Goal: Task Accomplishment & Management: Manage account settings

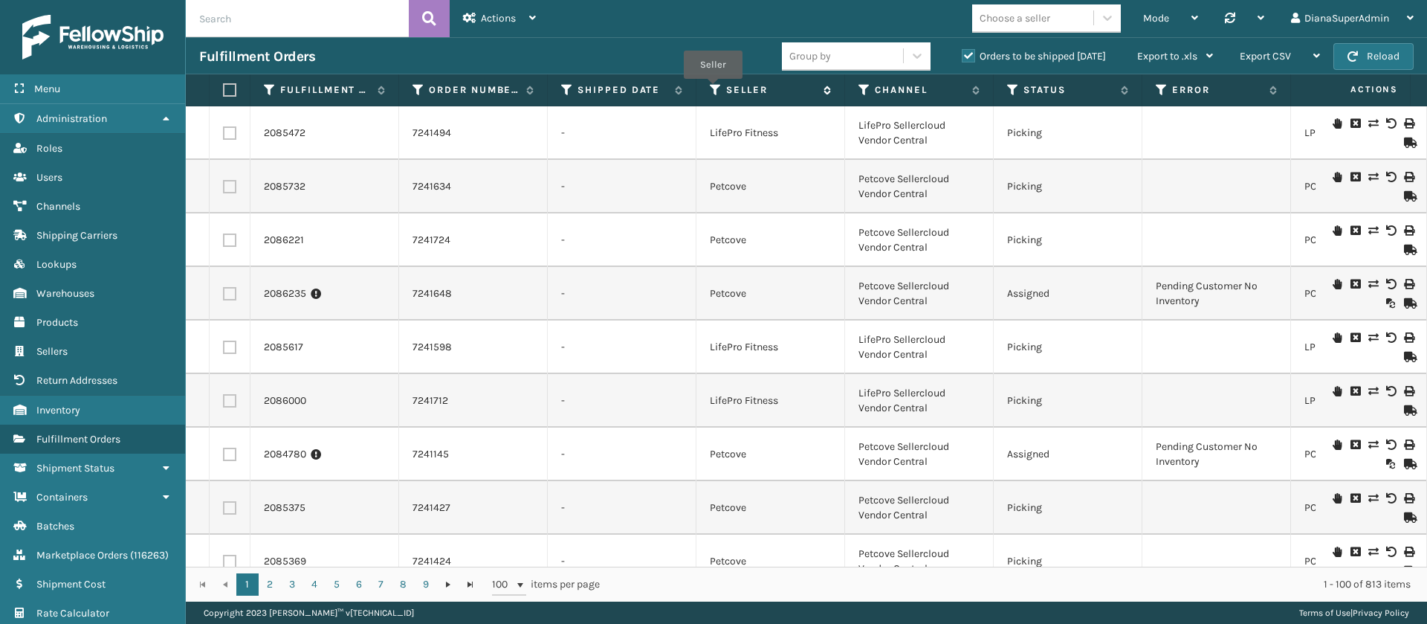
click at [713, 89] on icon at bounding box center [716, 89] width 12 height 13
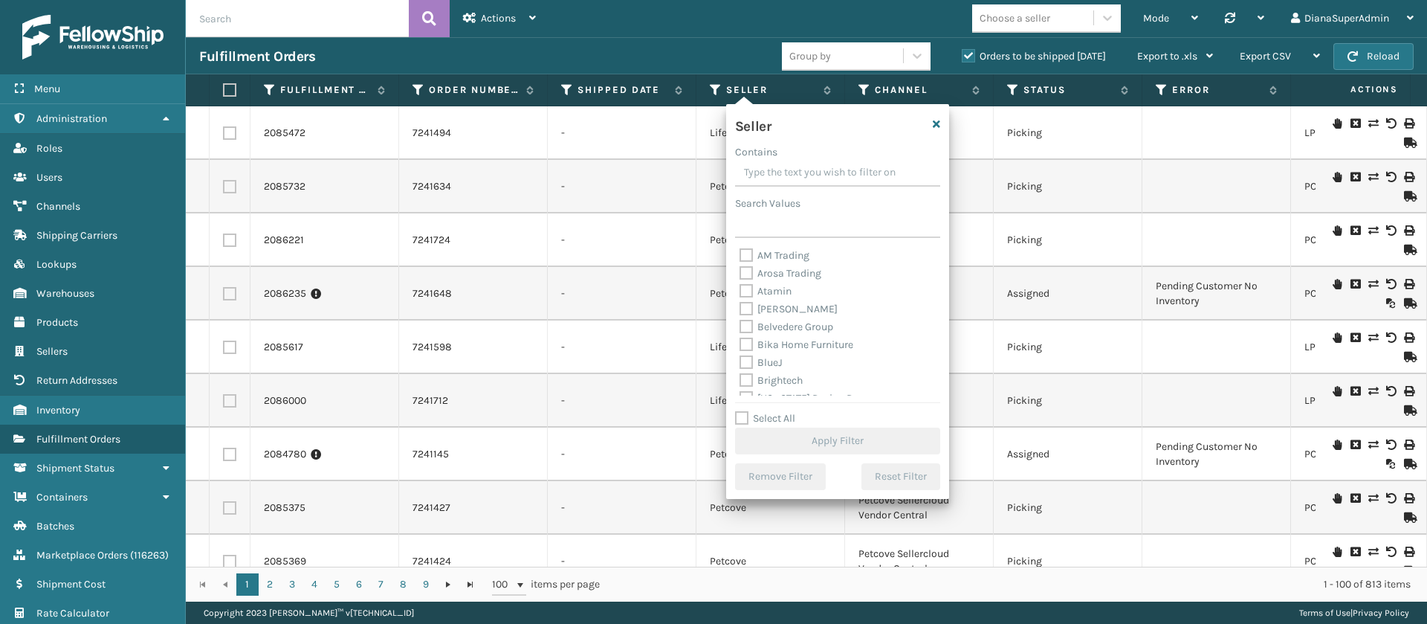
scroll to position [476, 0]
click at [743, 418] on label "Select All" at bounding box center [765, 418] width 60 height 13
click at [743, 411] on input "Select All" at bounding box center [846, 410] width 223 height 1
checkbox input "true"
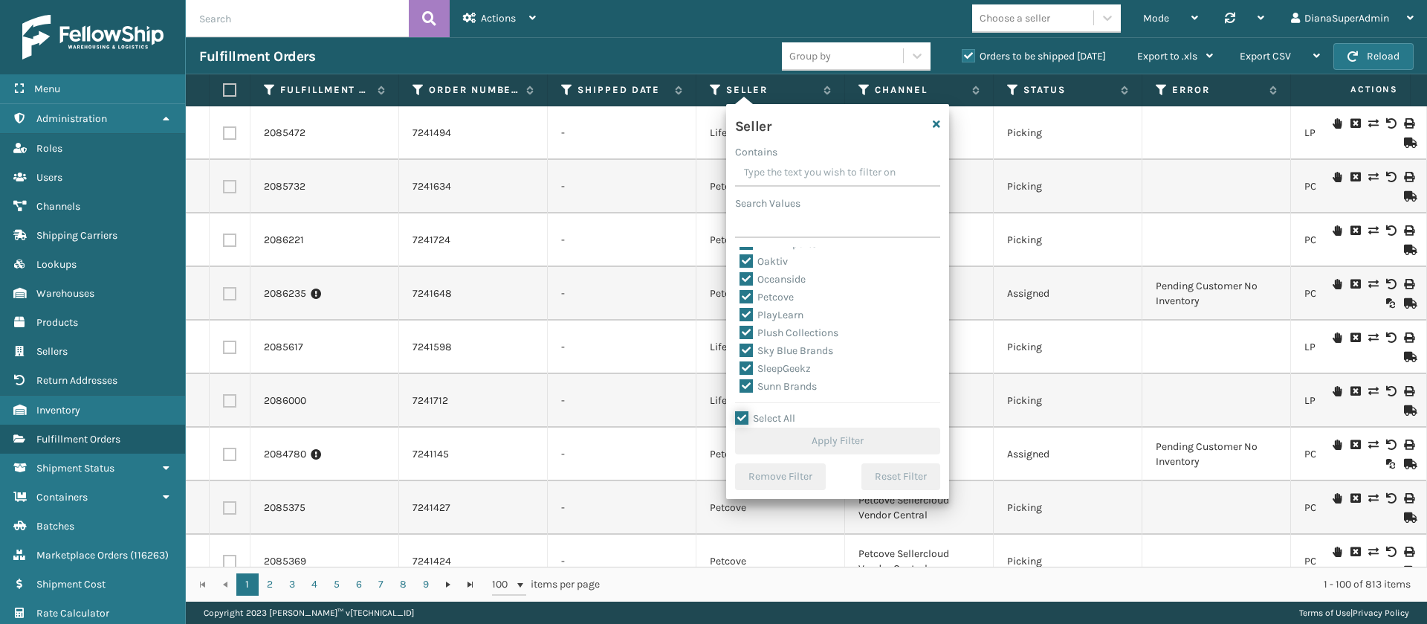
checkbox input "true"
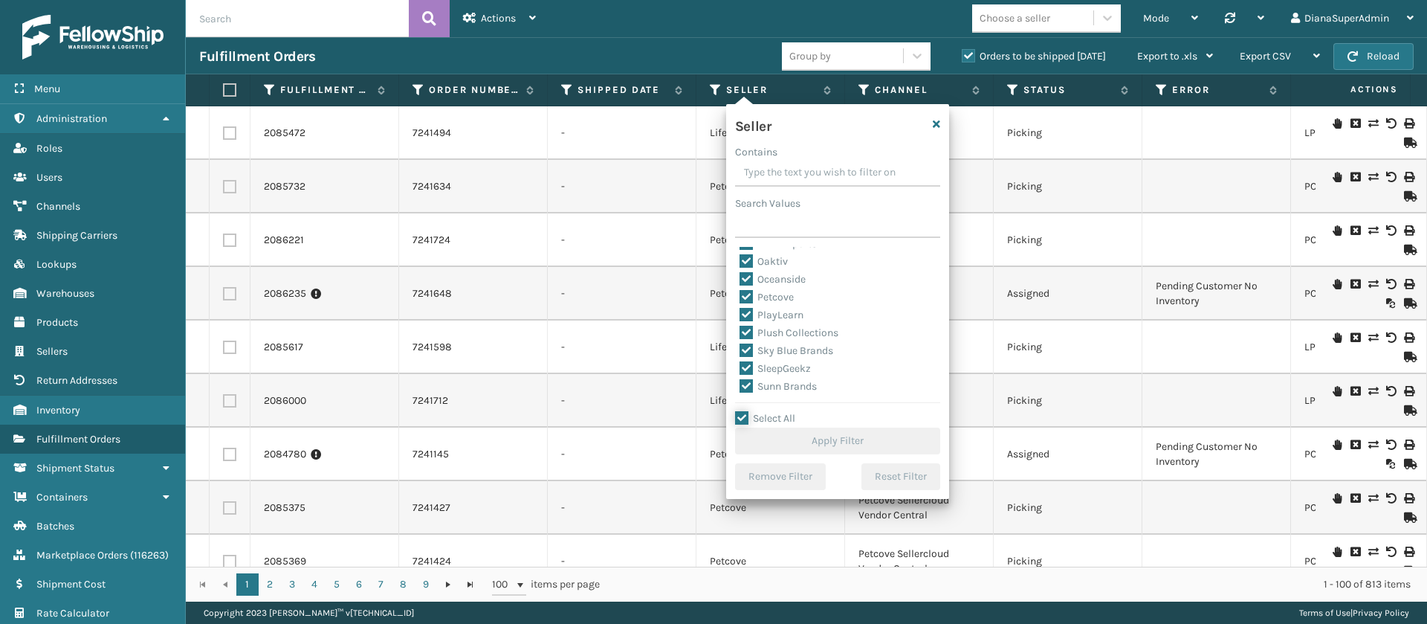
checkbox input "true"
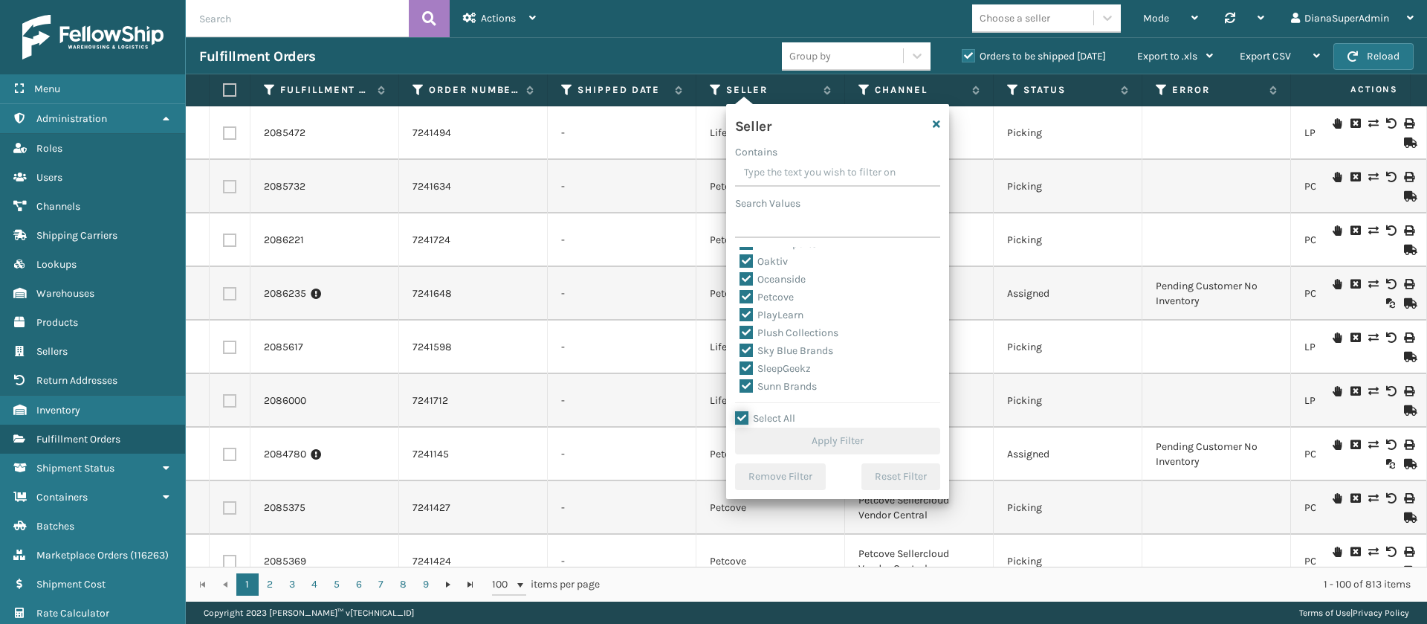
checkbox input "true"
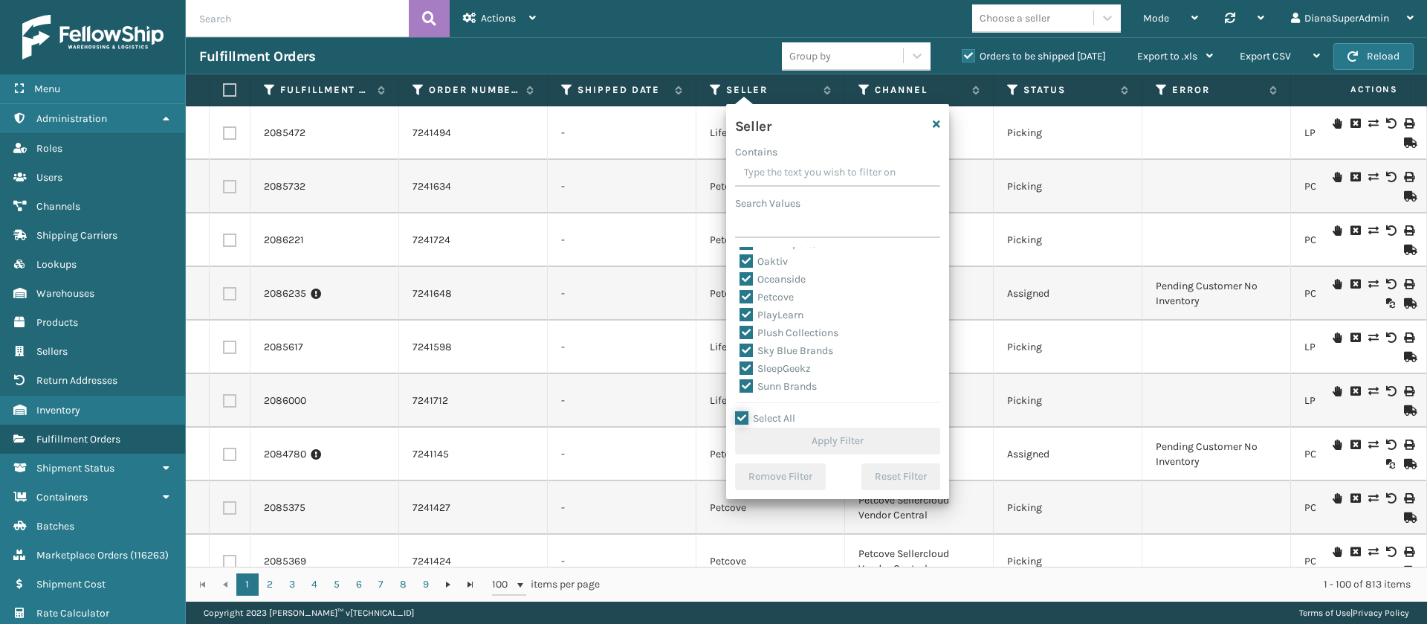
checkbox input "true"
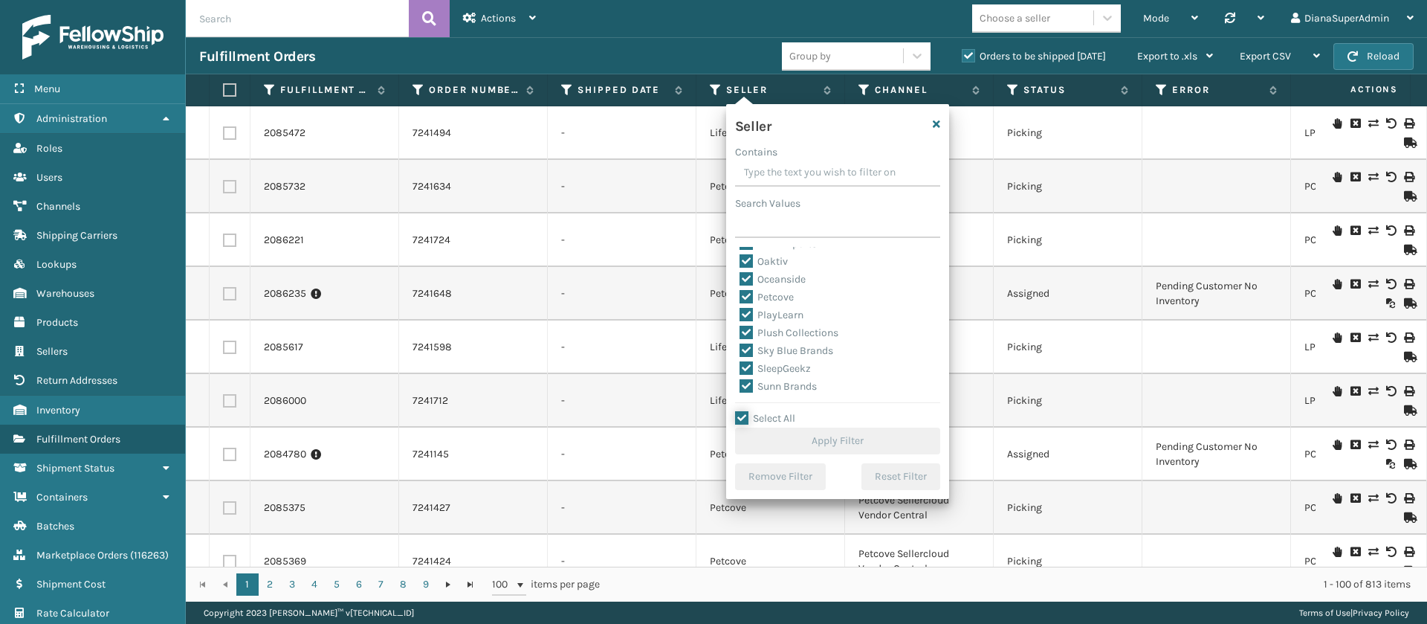
checkbox input "true"
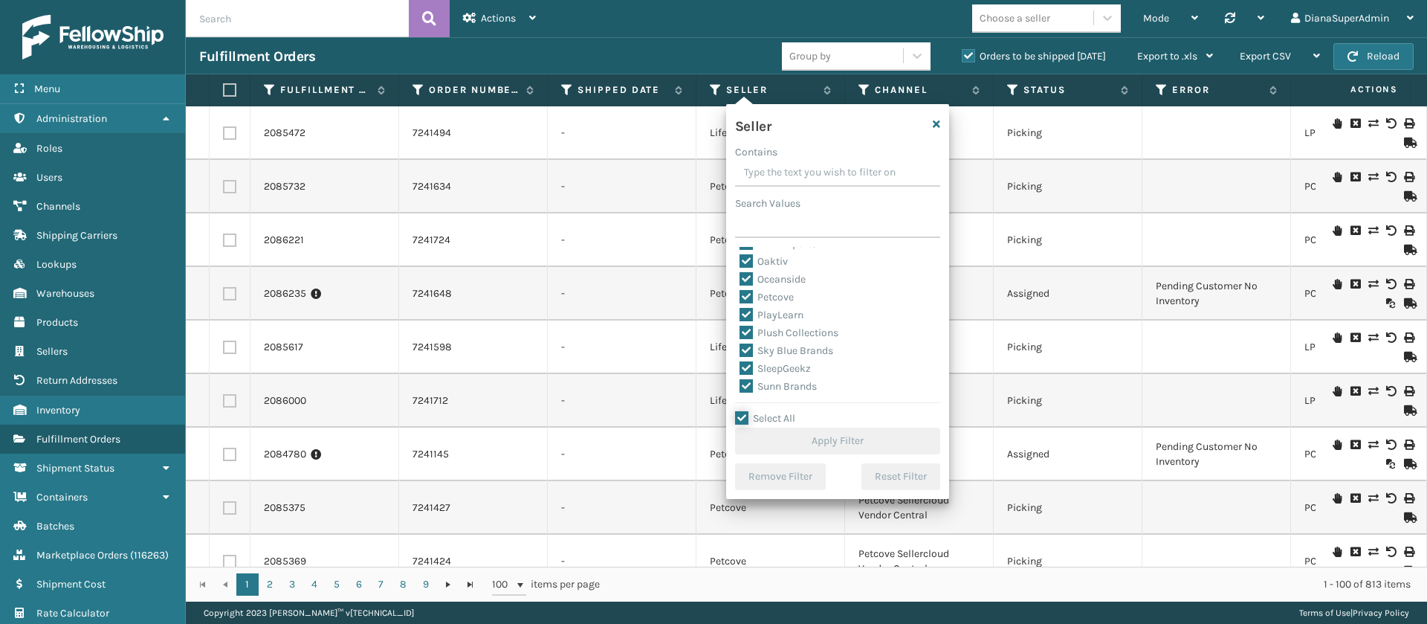
checkbox input "true"
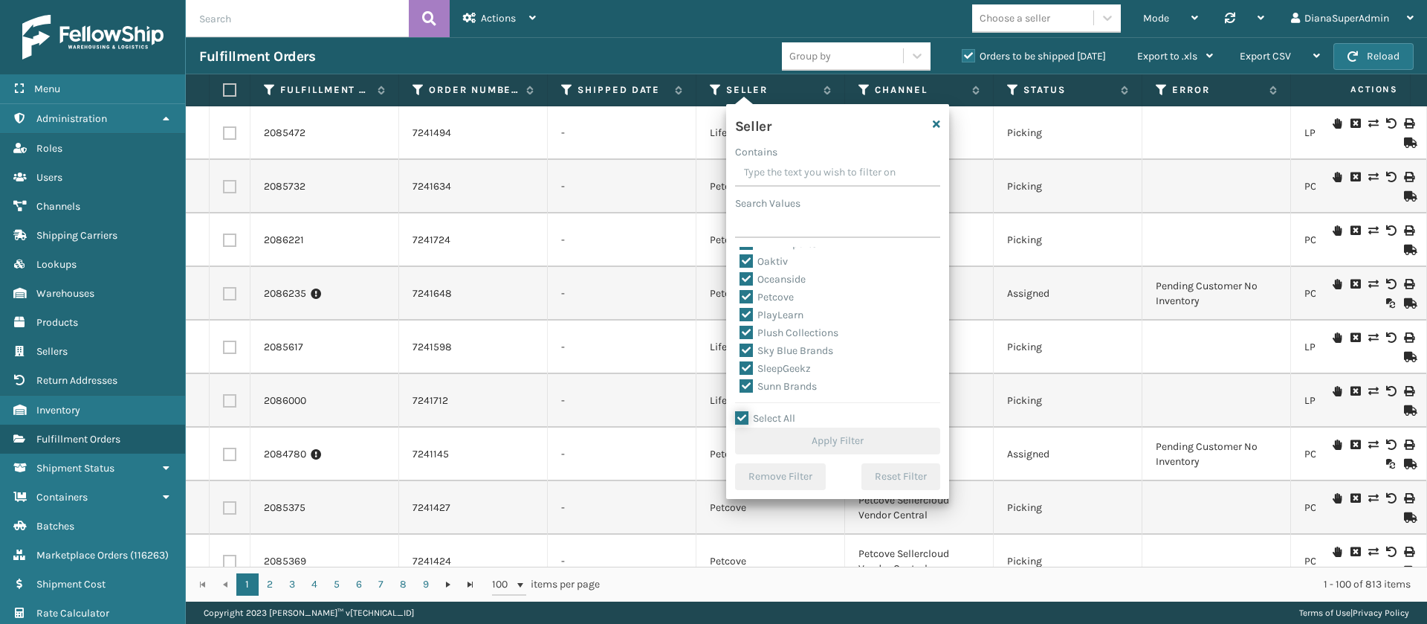
checkbox input "true"
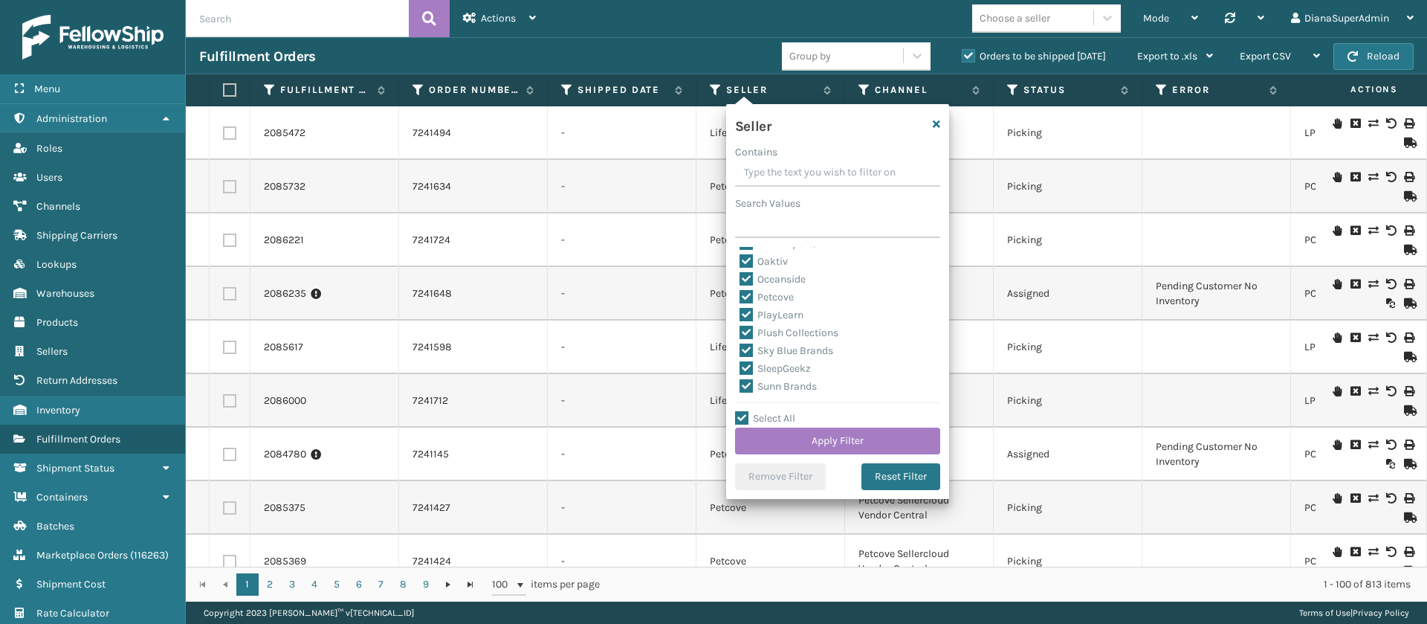
click at [751, 362] on label "SleepGeekz" at bounding box center [775, 368] width 71 height 13
click at [740, 362] on input "SleepGeekz" at bounding box center [740, 365] width 1 height 10
checkbox input "false"
click at [810, 440] on button "Apply Filter" at bounding box center [837, 440] width 205 height 27
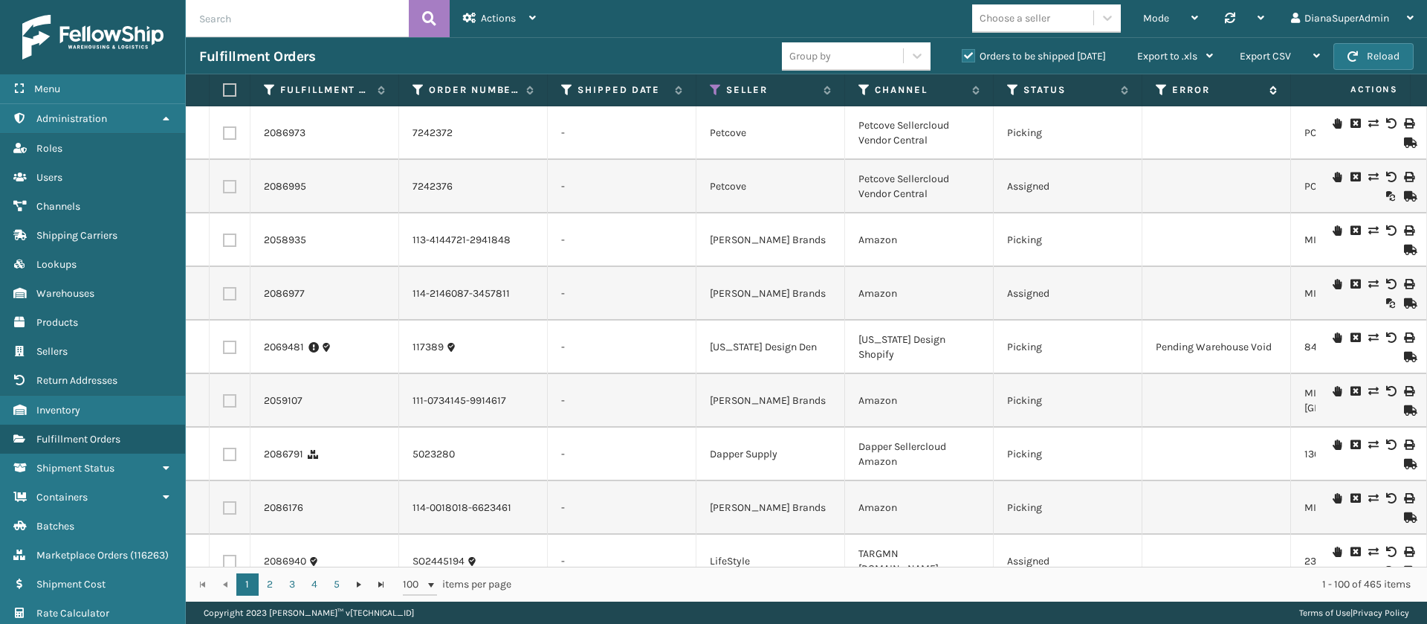
click at [1168, 86] on div "Error" at bounding box center [1216, 89] width 121 height 13
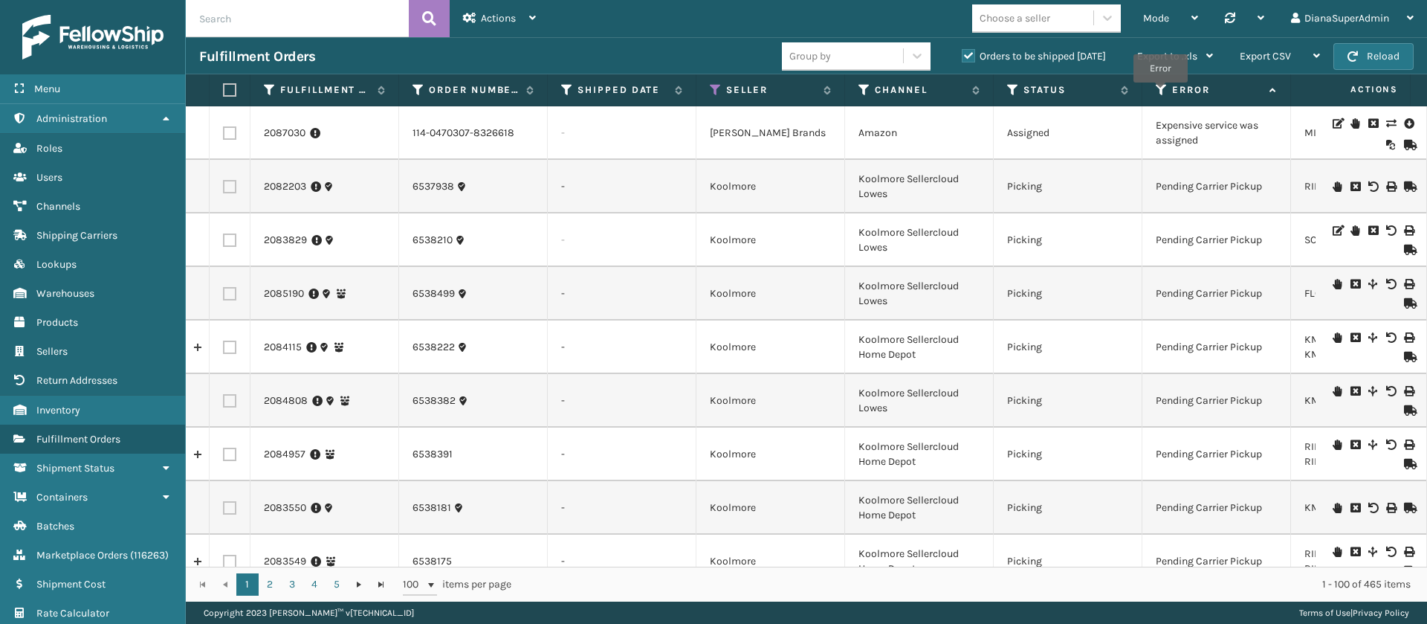
click at [1160, 93] on icon at bounding box center [1162, 89] width 12 height 13
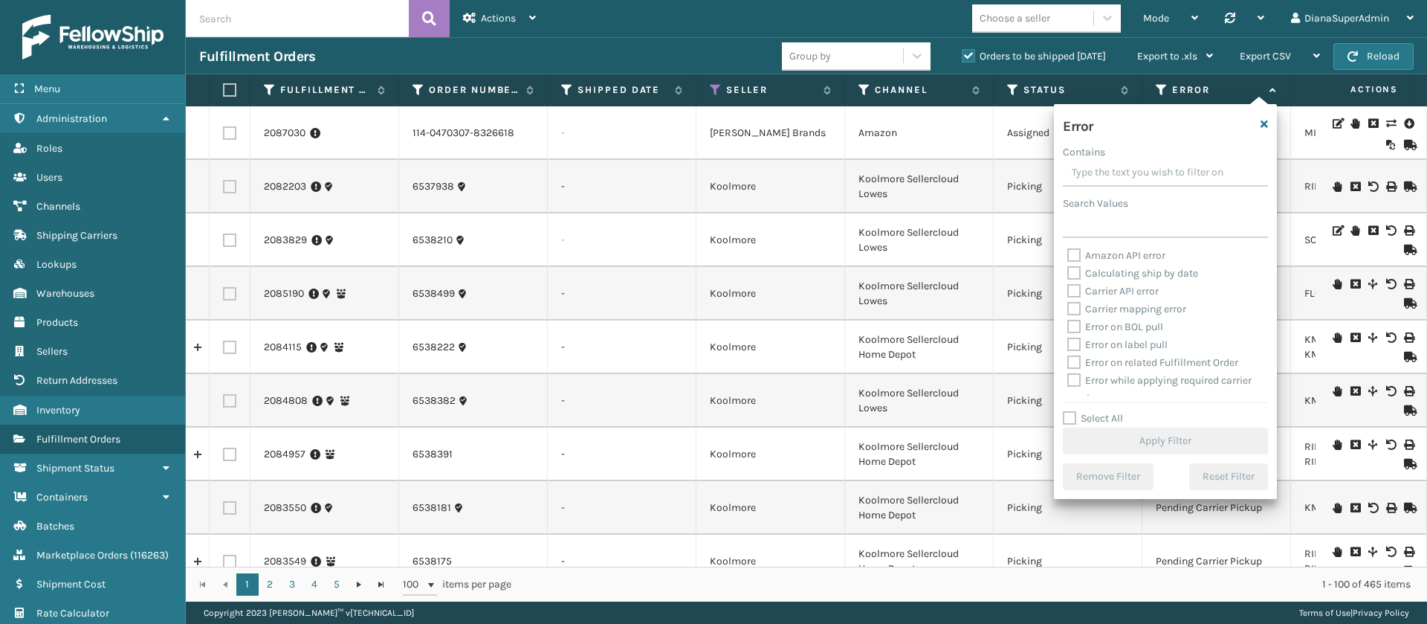
click at [1074, 420] on label "Select All" at bounding box center [1093, 418] width 60 height 13
click at [1074, 411] on input "Select All" at bounding box center [1174, 410] width 223 height 1
checkbox input "true"
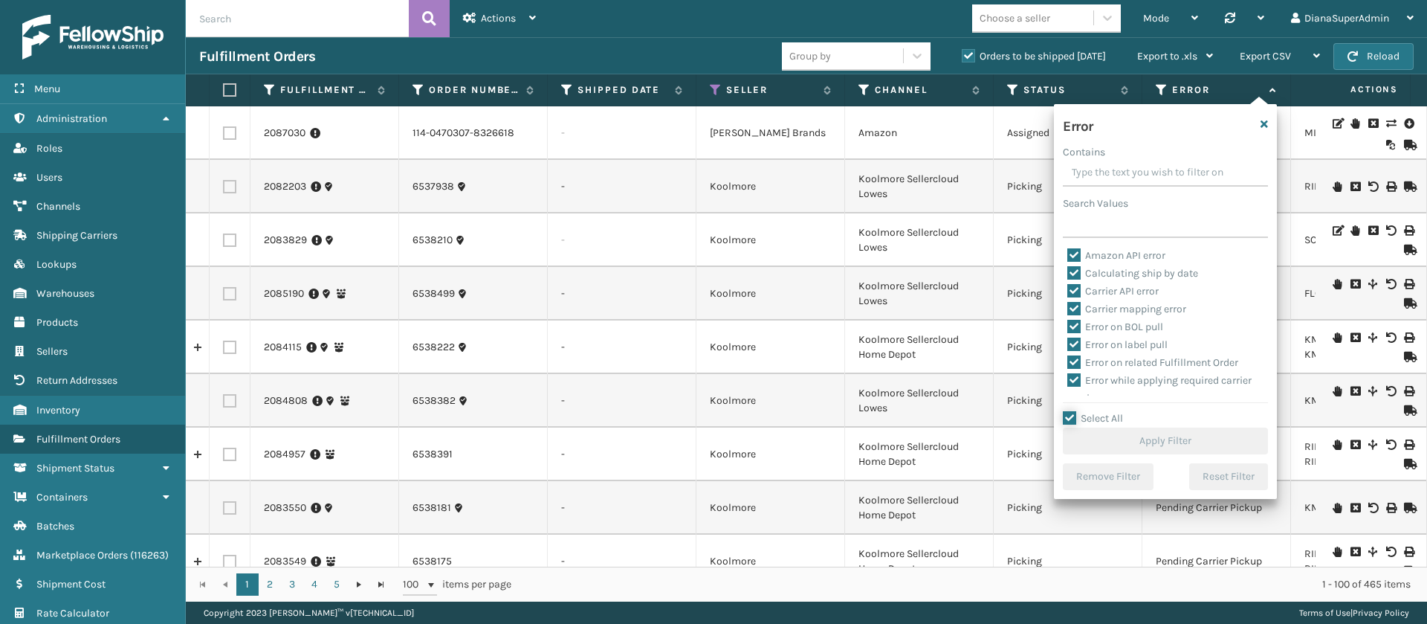
checkbox input "true"
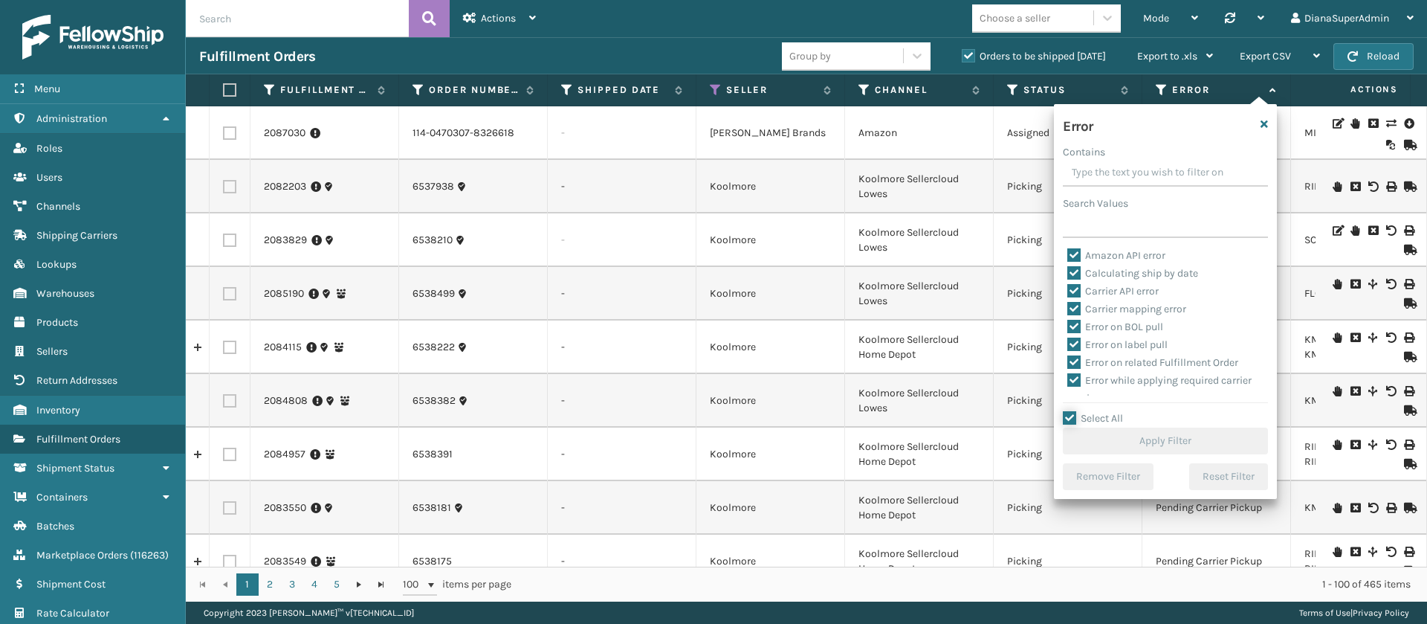
checkbox input "true"
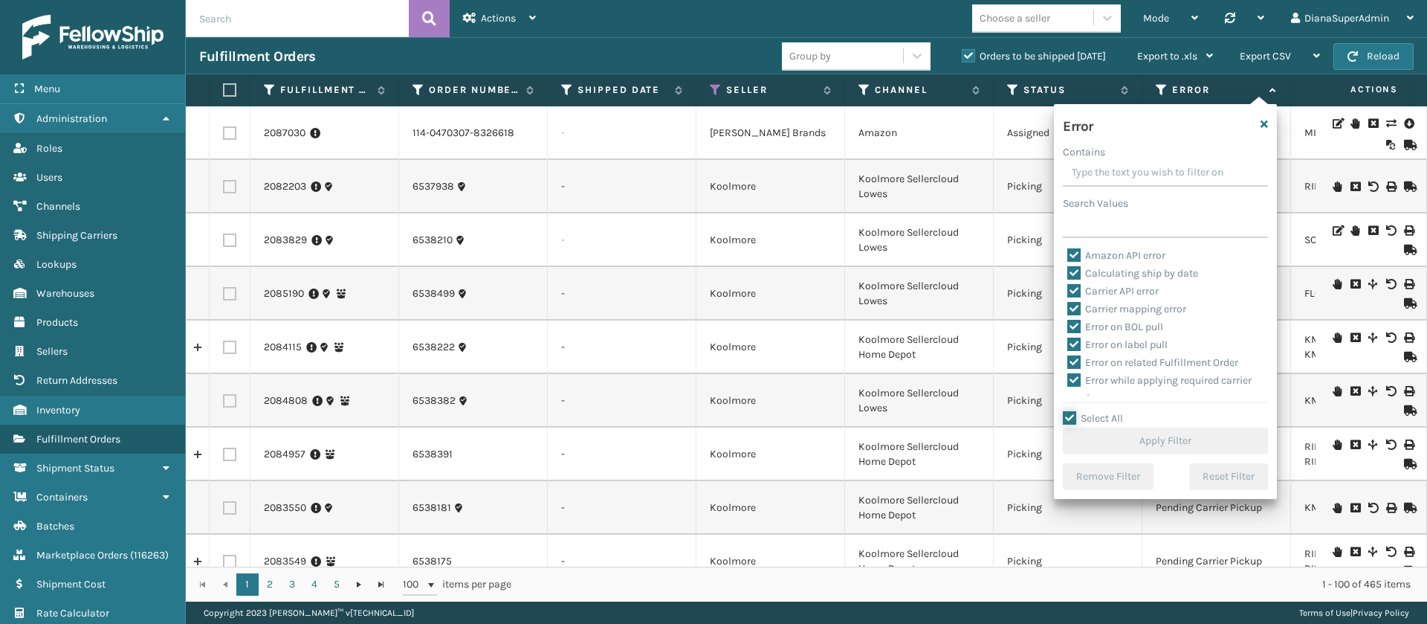
checkbox input "true"
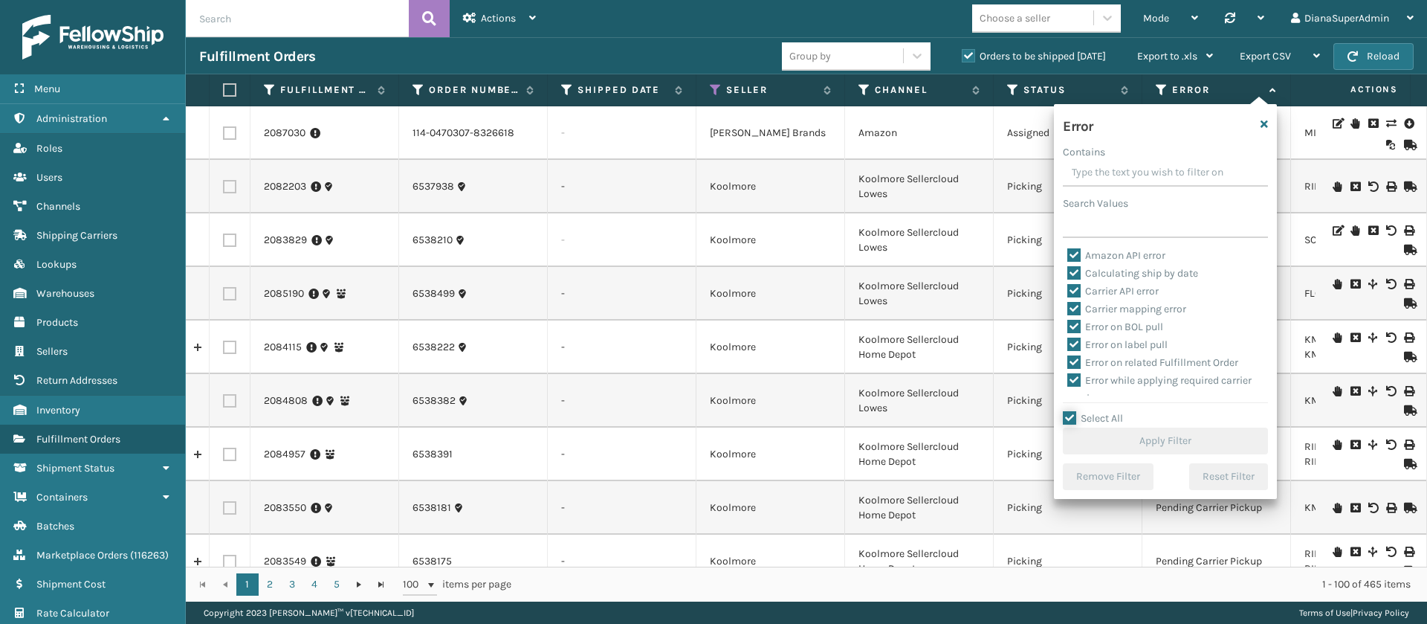
checkbox input "true"
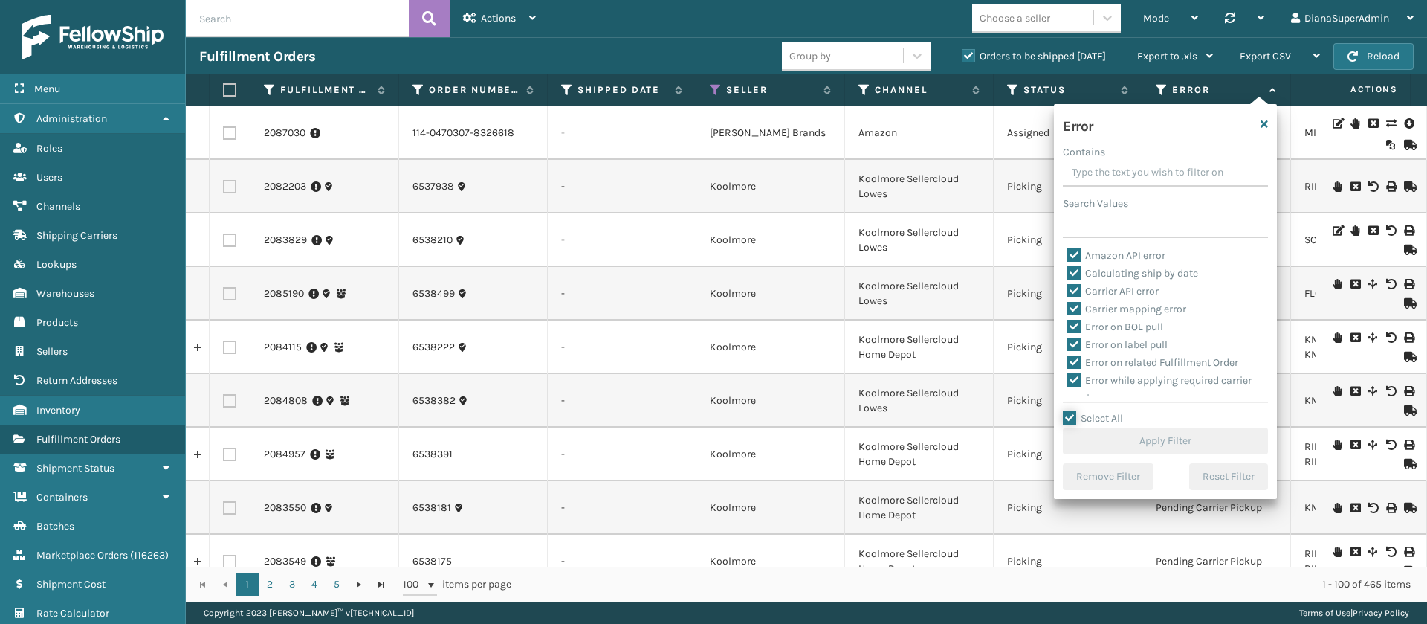
checkbox input "true"
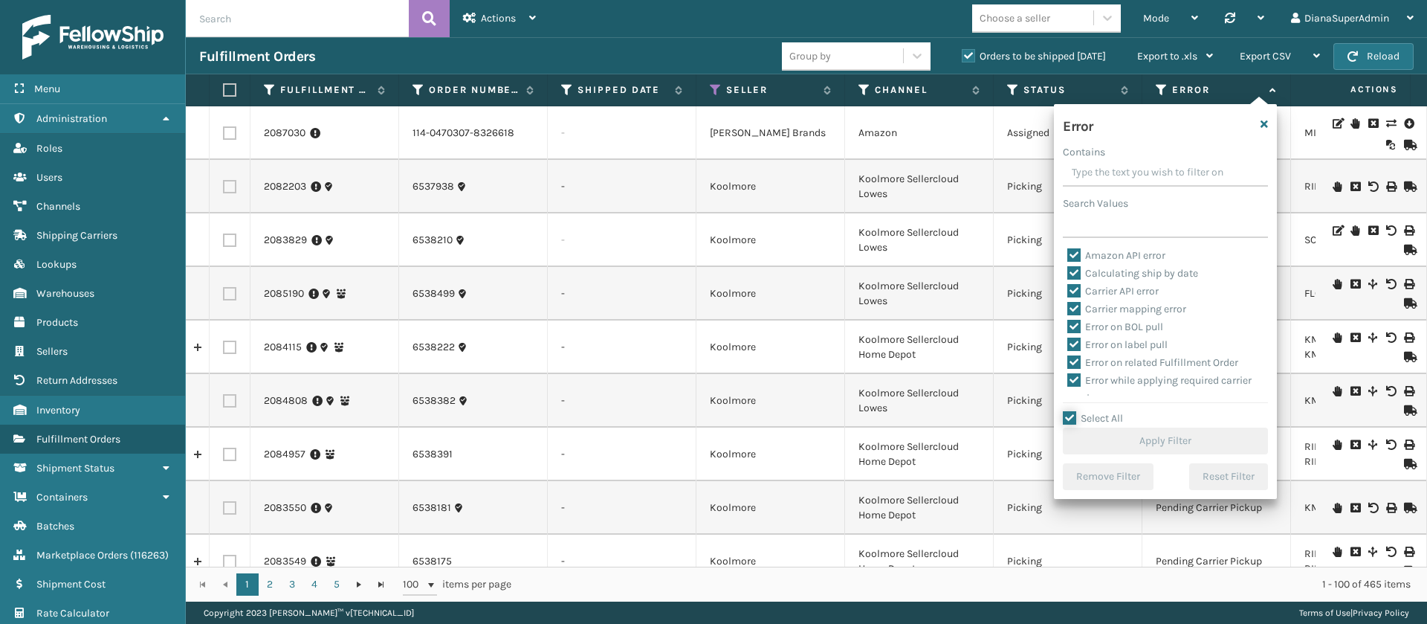
checkbox input "true"
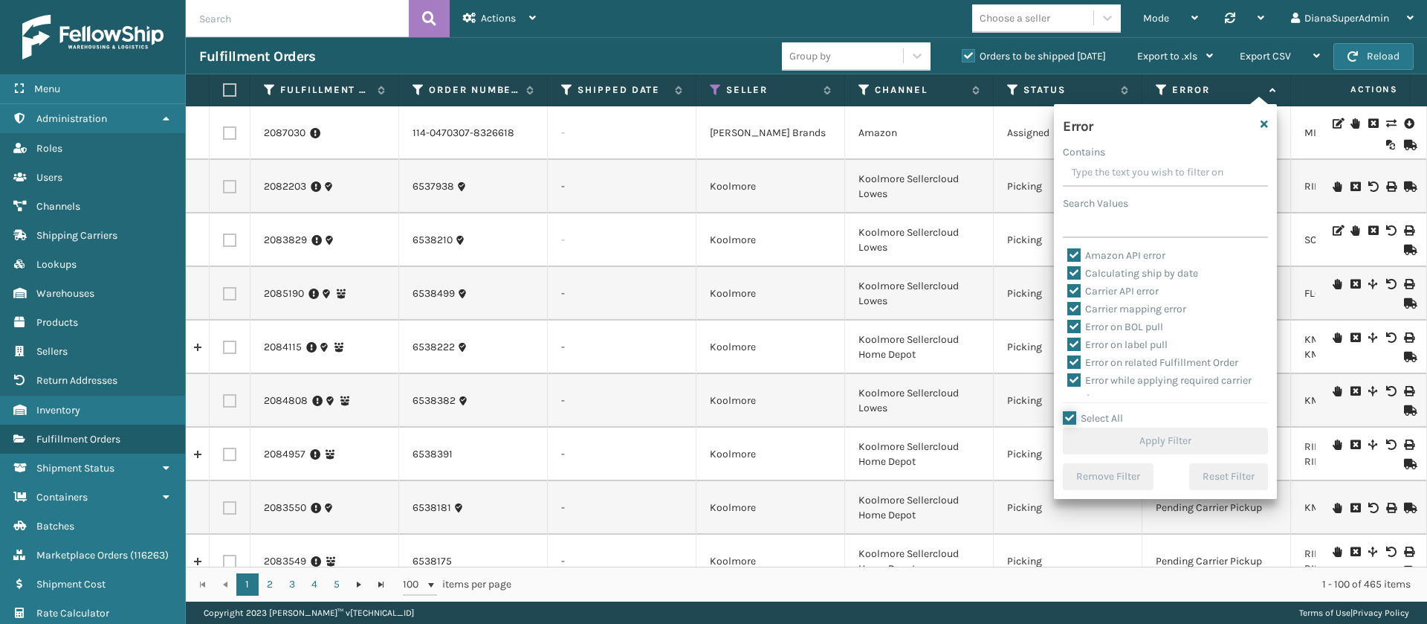
checkbox input "true"
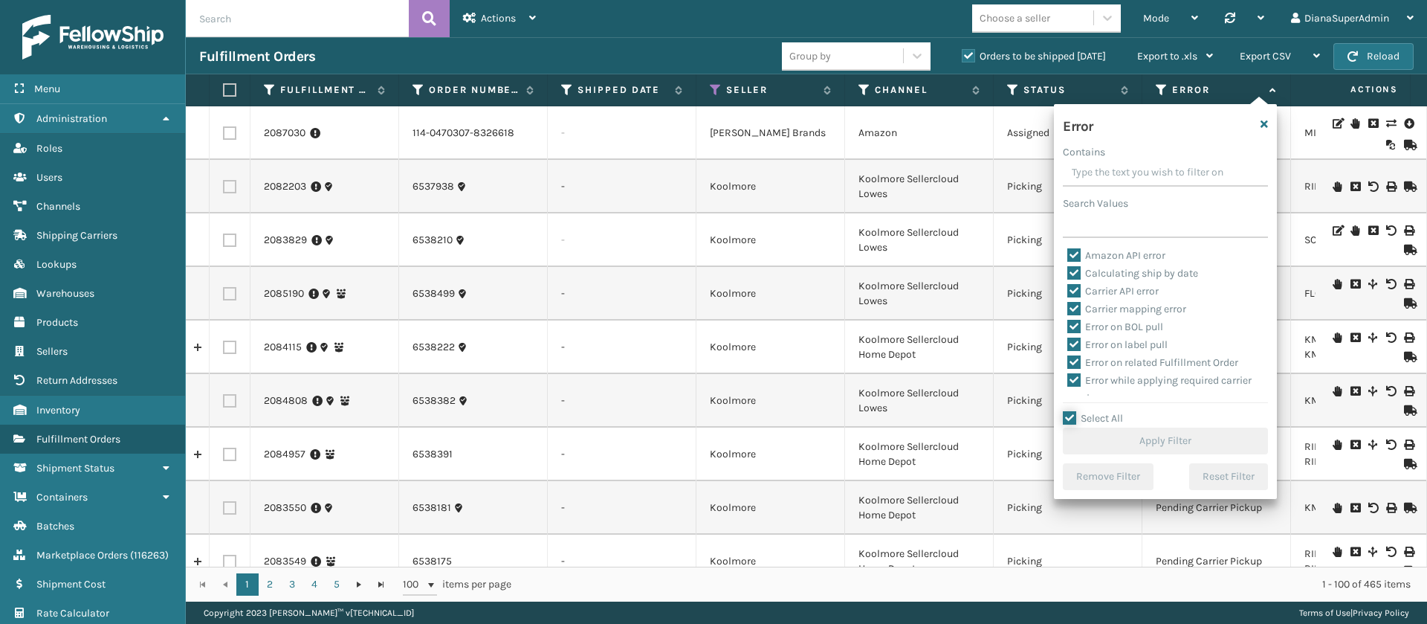
checkbox input "true"
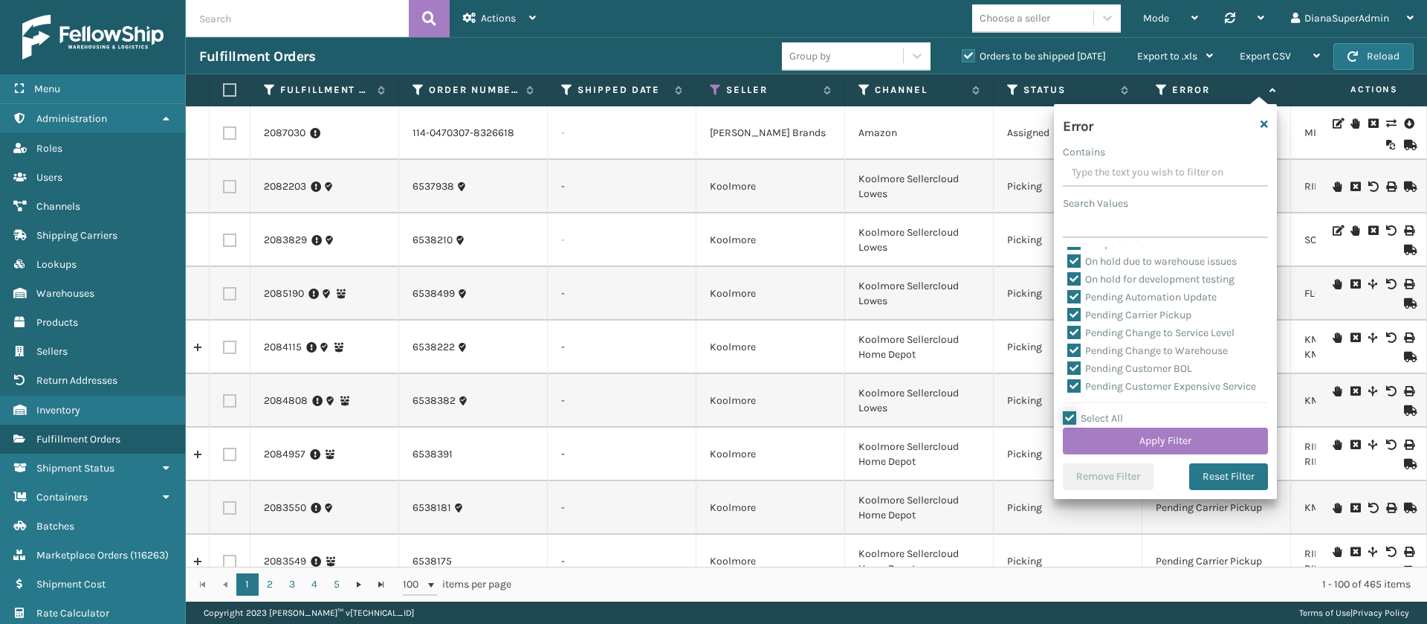
scroll to position [350, 0]
click at [1073, 293] on label "Pending Automation Update" at bounding box center [1141, 297] width 149 height 13
click at [1068, 293] on input "Pending Automation Update" at bounding box center [1067, 294] width 1 height 10
checkbox input "false"
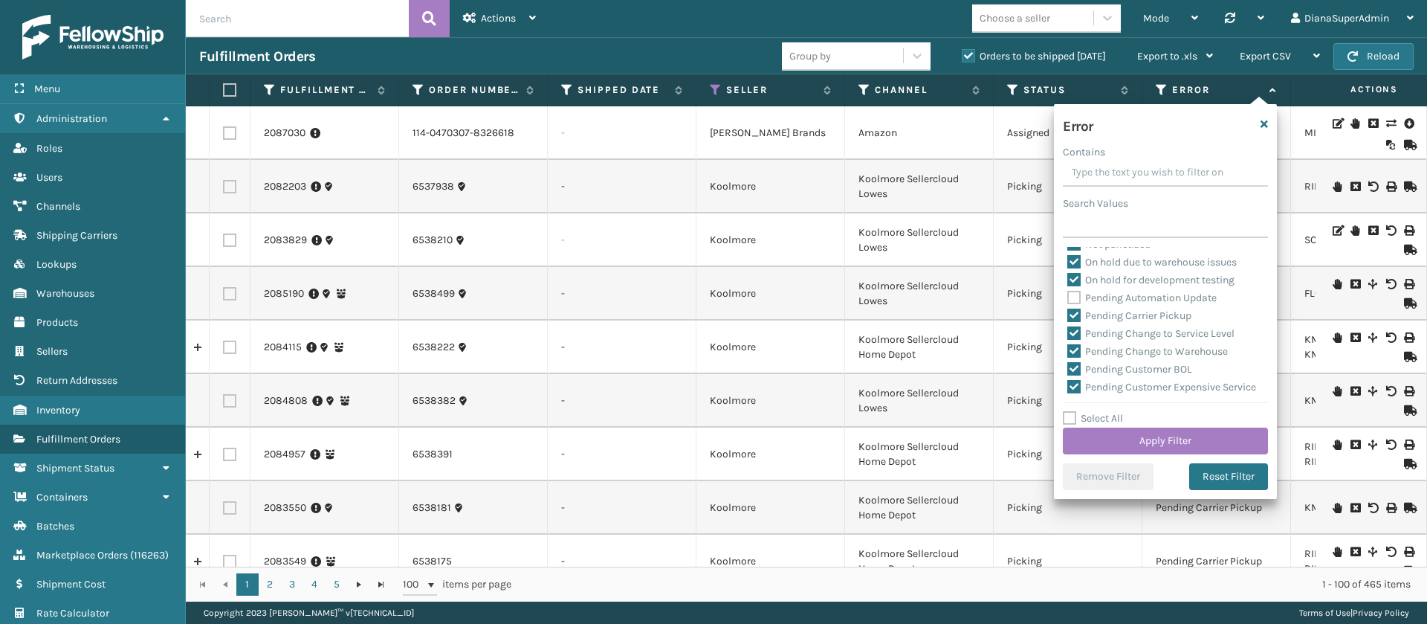
click at [1074, 311] on label "Pending Carrier Pickup" at bounding box center [1129, 315] width 124 height 13
click at [1068, 311] on input "Pending Carrier Pickup" at bounding box center [1067, 312] width 1 height 10
checkbox input "false"
click at [1075, 329] on label "Pending Change to Service Level" at bounding box center [1150, 333] width 167 height 13
click at [1068, 329] on input "Pending Change to Service Level" at bounding box center [1067, 330] width 1 height 10
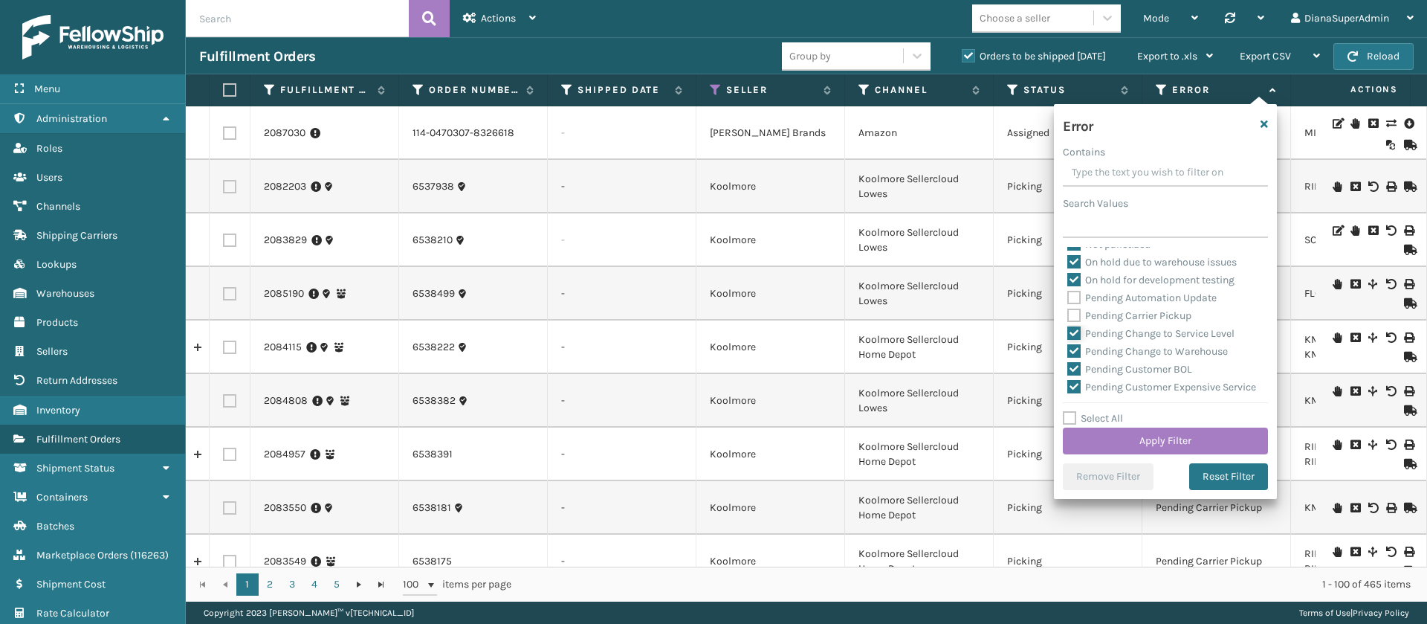
checkbox input "false"
click at [1075, 348] on label "Pending Change to Warehouse" at bounding box center [1147, 351] width 161 height 13
click at [1068, 348] on input "Pending Change to Warehouse" at bounding box center [1067, 348] width 1 height 10
checkbox input "false"
click at [1075, 369] on label "Pending Customer BOL" at bounding box center [1129, 369] width 125 height 13
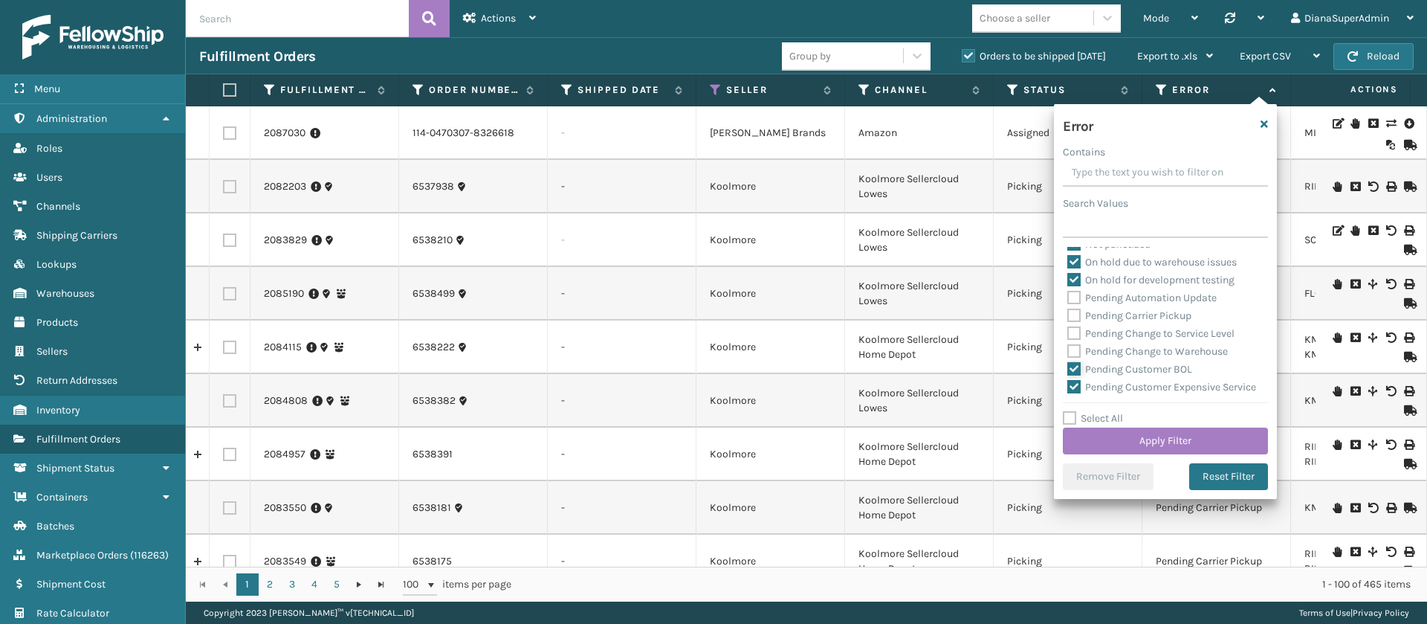
click at [1068, 369] on input "Pending Customer BOL" at bounding box center [1067, 366] width 1 height 10
checkbox input "false"
click at [1075, 378] on div "Pending Customer Expensive Service" at bounding box center [1165, 387] width 196 height 18
click at [1079, 274] on label "Pending Customer Expensive Service" at bounding box center [1161, 274] width 189 height 13
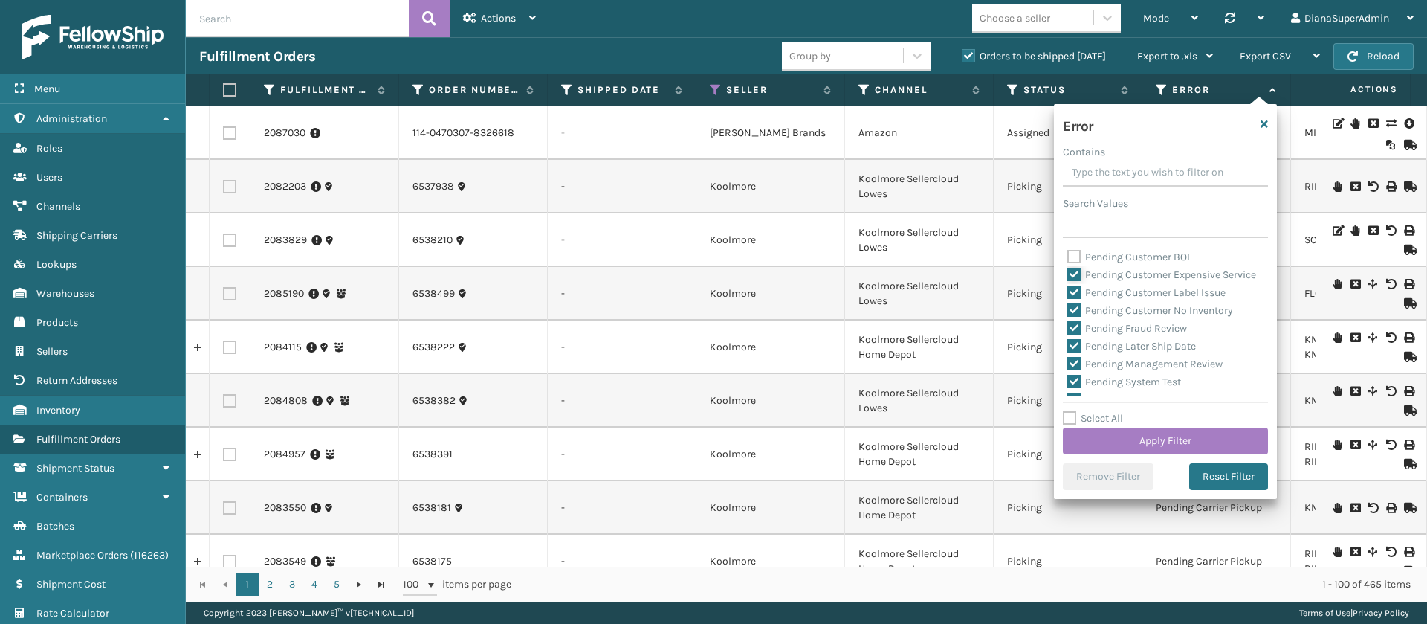
click at [1068, 274] on input "Pending Customer Expensive Service" at bounding box center [1067, 271] width 1 height 10
checkbox input "false"
click at [1079, 299] on label "Pending Customer Label Issue" at bounding box center [1146, 292] width 158 height 13
click at [1068, 294] on input "Pending Customer Label Issue" at bounding box center [1067, 289] width 1 height 10
checkbox input "false"
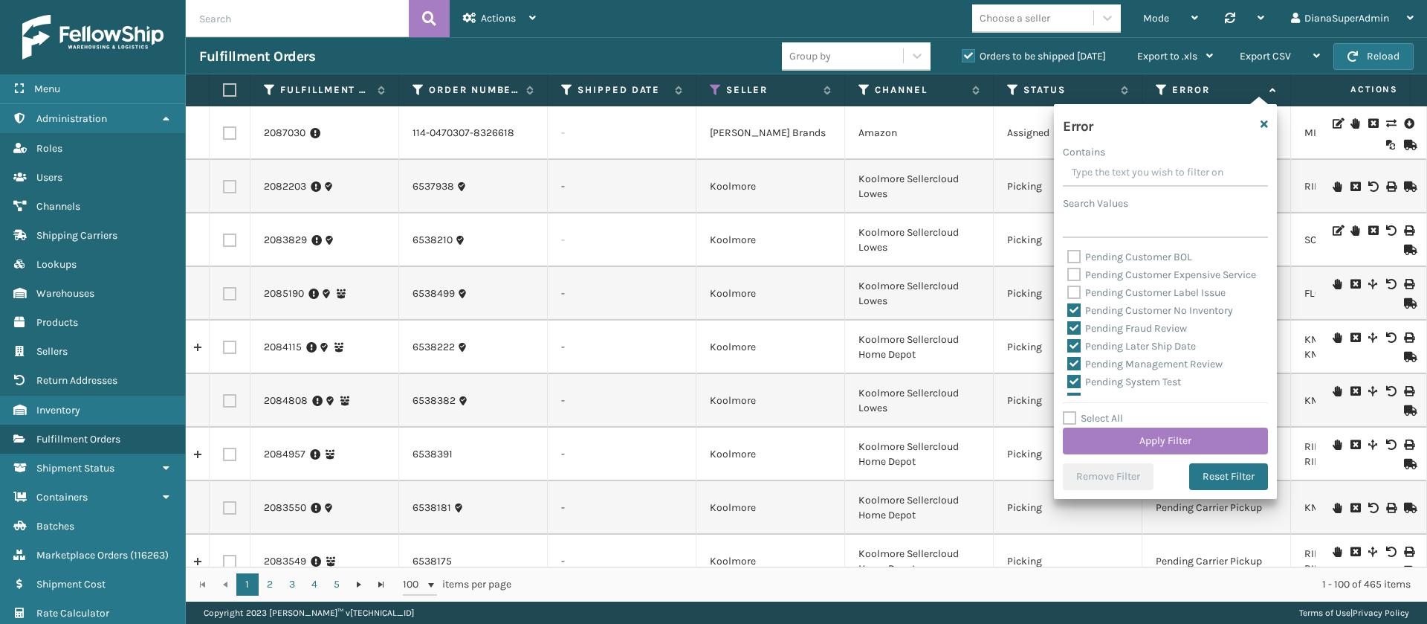
click at [1079, 317] on label "Pending Customer No Inventory" at bounding box center [1150, 310] width 166 height 13
click at [1068, 311] on input "Pending Customer No Inventory" at bounding box center [1067, 307] width 1 height 10
checkbox input "false"
click at [1079, 335] on label "Pending Fraud Review" at bounding box center [1127, 328] width 120 height 13
click at [1068, 329] on input "Pending Fraud Review" at bounding box center [1067, 325] width 1 height 10
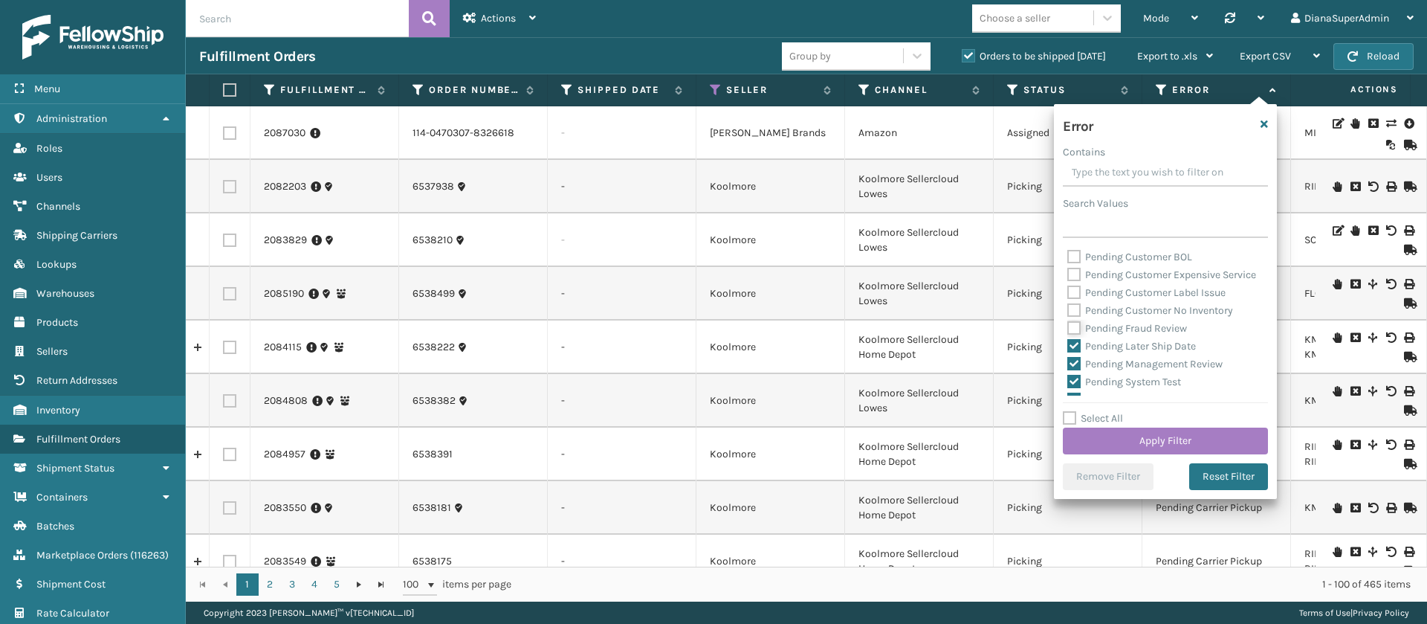
checkbox input "false"
click at [1079, 355] on div "Pending Later Ship Date" at bounding box center [1165, 346] width 196 height 18
click at [1076, 352] on label "Pending Later Ship Date" at bounding box center [1131, 346] width 129 height 13
click at [1068, 347] on input "Pending Later Ship Date" at bounding box center [1067, 342] width 1 height 10
checkbox input "false"
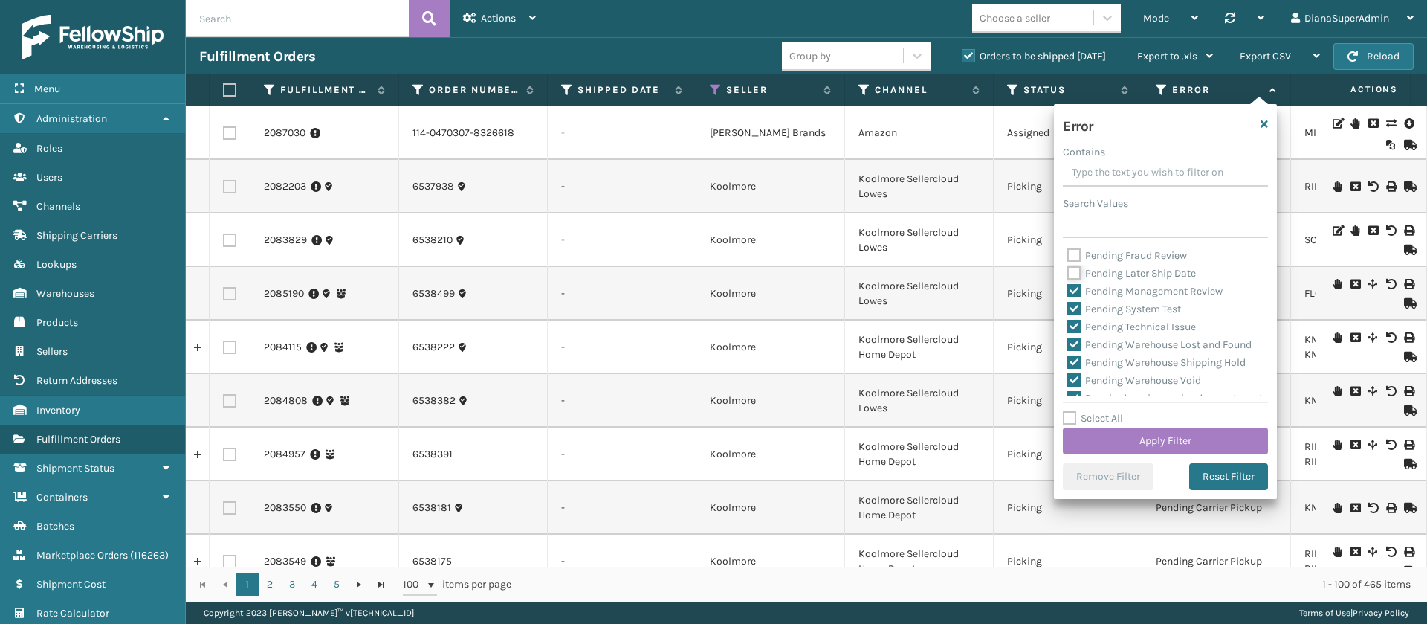
scroll to position [538, 0]
click at [1077, 294] on label "Pending Management Review" at bounding box center [1144, 288] width 155 height 13
click at [1068, 289] on input "Pending Management Review" at bounding box center [1067, 285] width 1 height 10
checkbox input "false"
click at [1077, 312] on label "Pending System Test" at bounding box center [1124, 306] width 114 height 13
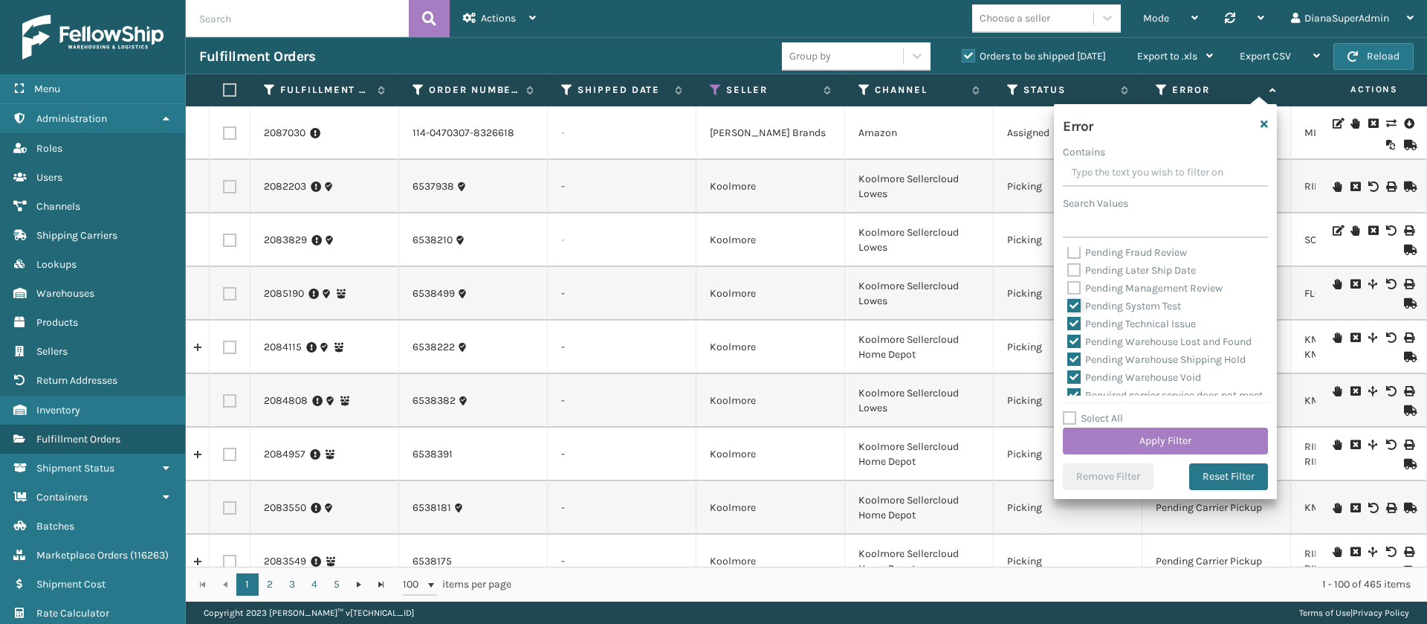
click at [1068, 307] on input "Pending System Test" at bounding box center [1067, 302] width 1 height 10
checkbox input "false"
click at [1077, 330] on label "Pending Technical Issue" at bounding box center [1131, 323] width 129 height 13
click at [1068, 325] on input "Pending Technical Issue" at bounding box center [1067, 320] width 1 height 10
checkbox input "false"
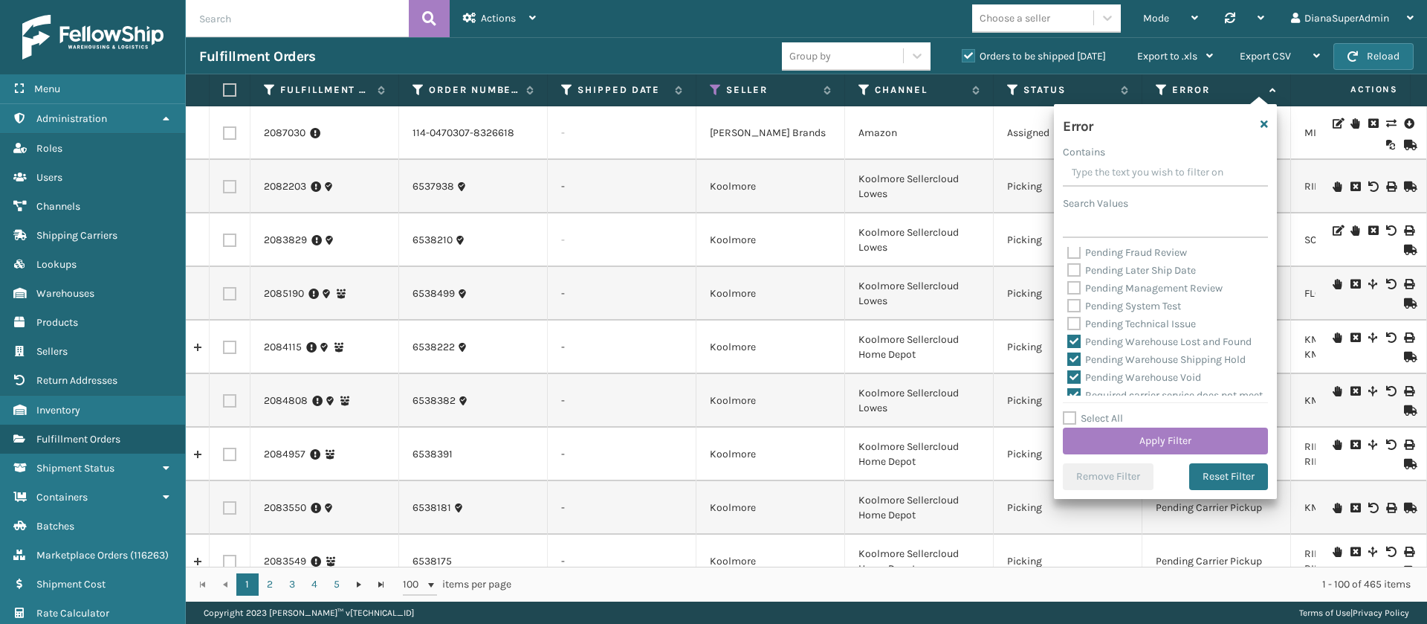
click at [1077, 348] on label "Pending Warehouse Lost and Found" at bounding box center [1159, 341] width 184 height 13
click at [1068, 343] on input "Pending Warehouse Lost and Found" at bounding box center [1067, 338] width 1 height 10
checkbox input "false"
click at [1078, 279] on label "Pending Warehouse Shipping Hold" at bounding box center [1156, 272] width 178 height 13
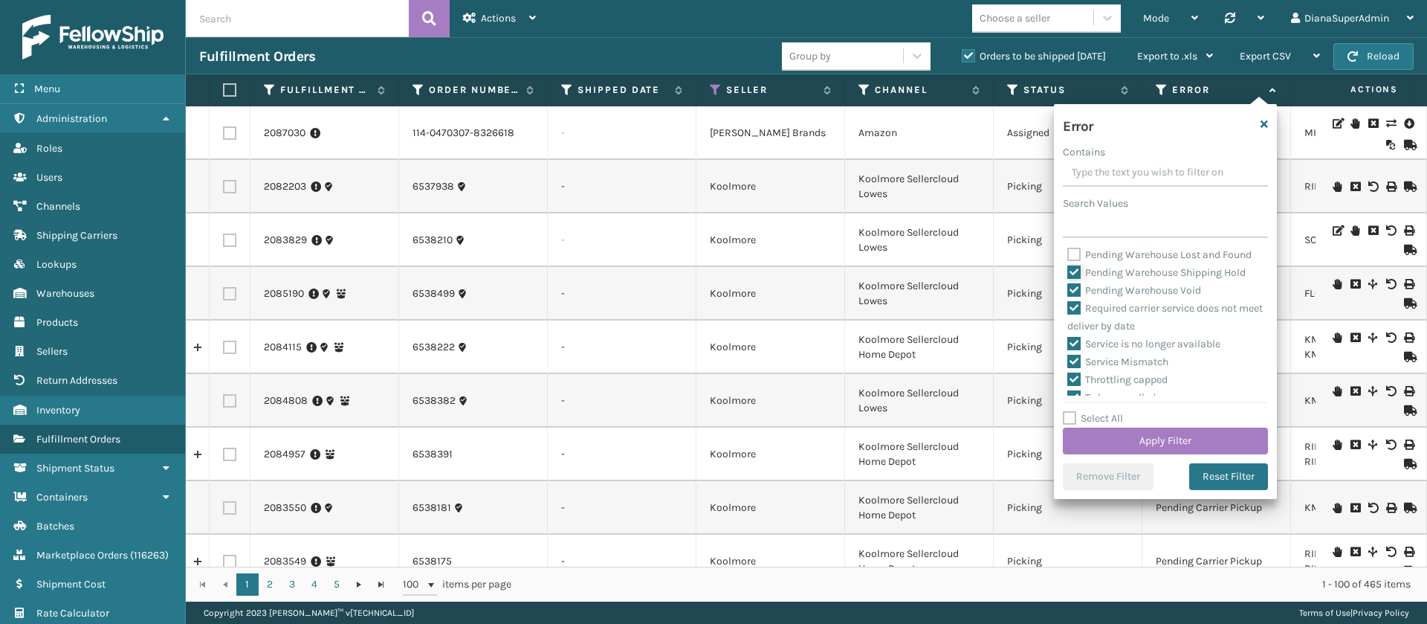
click at [1068, 274] on input "Pending Warehouse Shipping Hold" at bounding box center [1067, 269] width 1 height 10
checkbox input "false"
click at [1078, 297] on label "Pending Warehouse Void" at bounding box center [1134, 290] width 134 height 13
click at [1068, 291] on input "Pending Warehouse Void" at bounding box center [1067, 287] width 1 height 10
checkbox input "false"
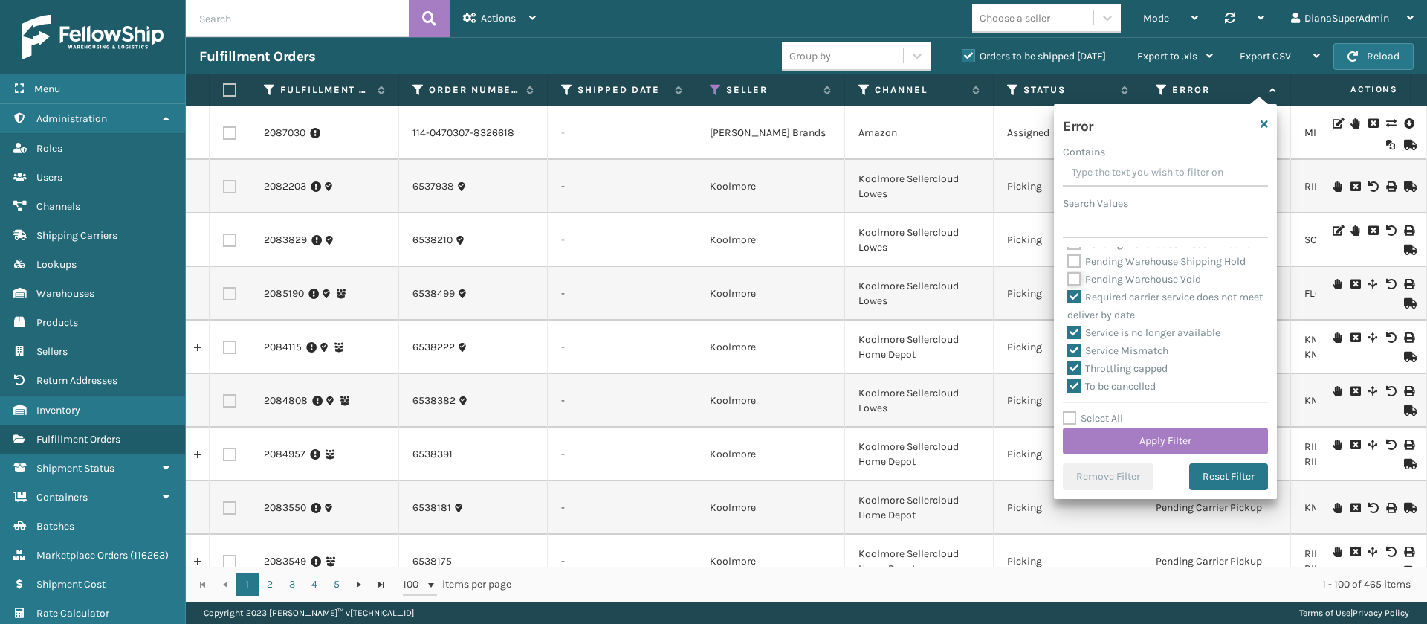
scroll to position [690, 0]
click at [1209, 433] on button "Apply Filter" at bounding box center [1165, 440] width 205 height 27
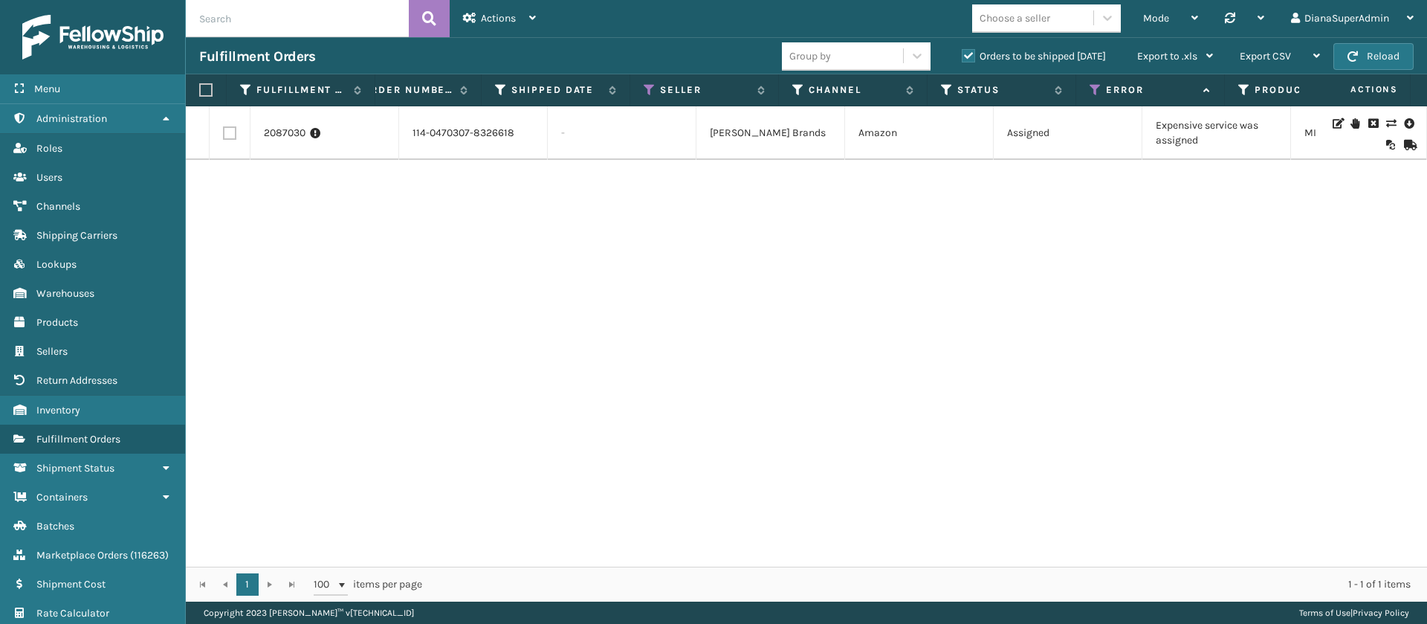
scroll to position [0, 0]
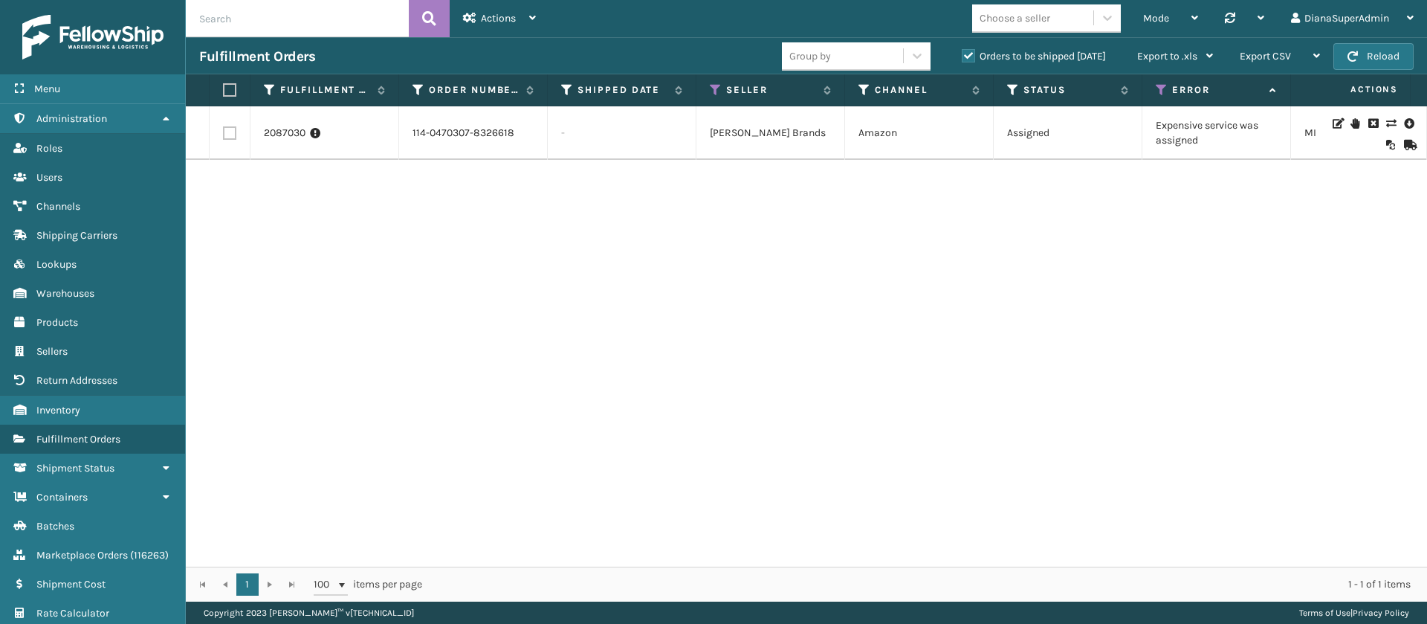
click at [1386, 124] on icon at bounding box center [1390, 123] width 9 height 10
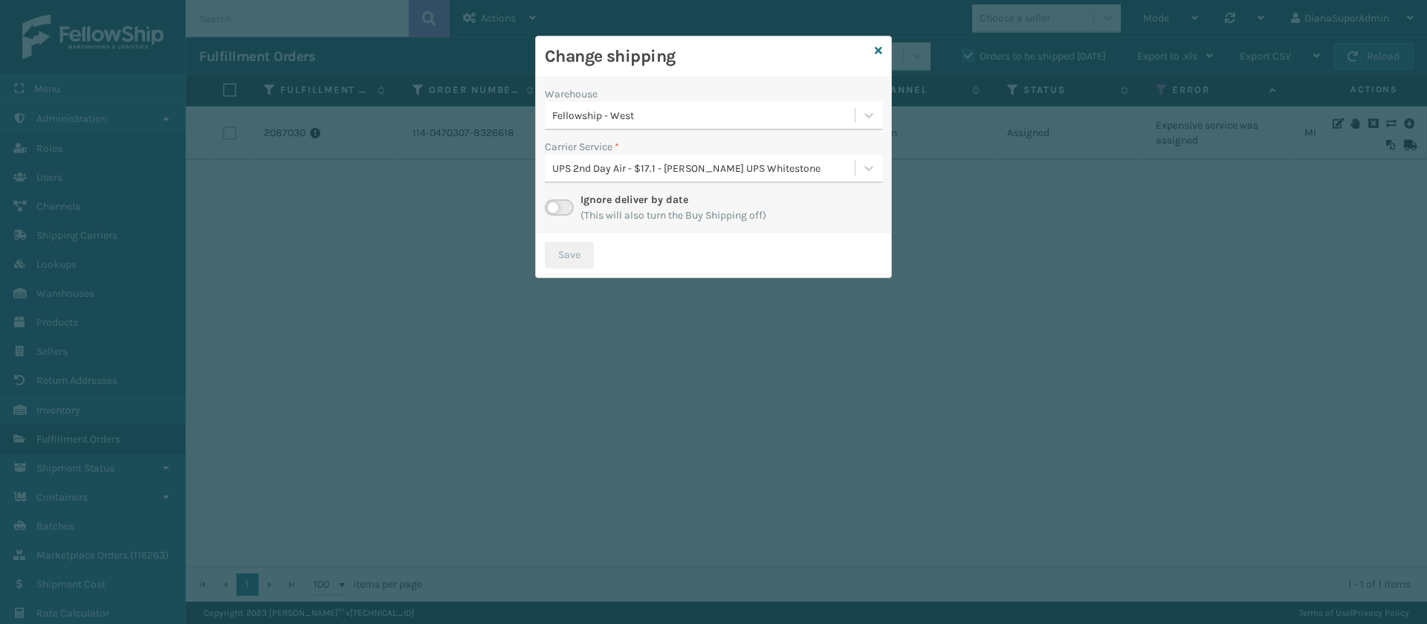
click at [572, 207] on label at bounding box center [559, 207] width 29 height 16
click at [555, 207] on input "checkbox" at bounding box center [550, 204] width 10 height 10
click at [864, 172] on icon at bounding box center [869, 168] width 15 height 15
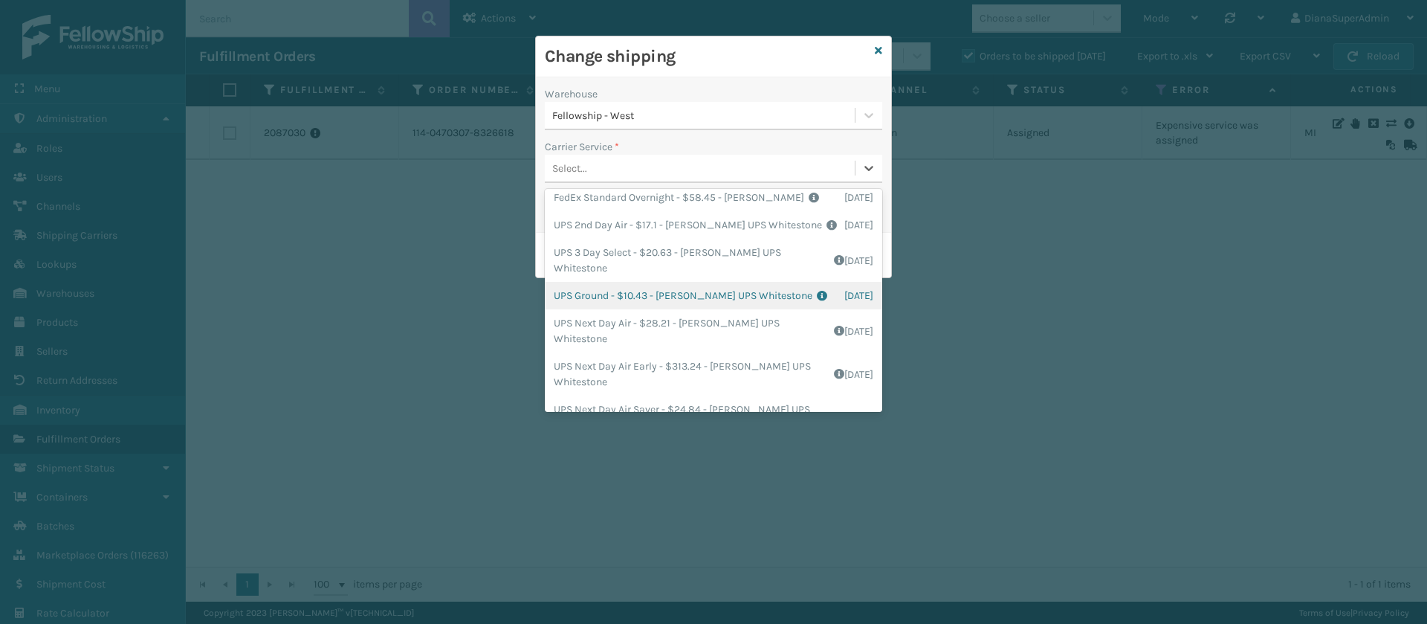
scroll to position [219, 0]
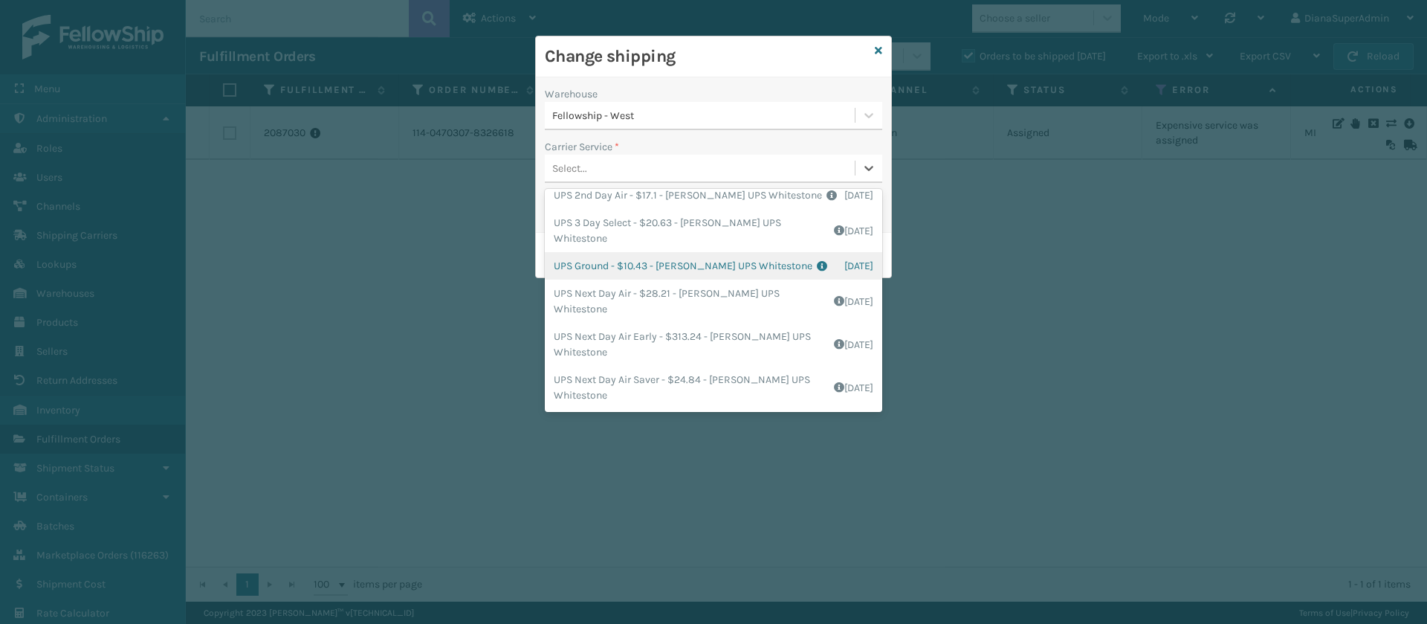
click at [593, 263] on div "UPS Ground - $10.43 - [PERSON_NAME] UPS Whitestone Shipping Cost $8.69 Surplus …" at bounding box center [713, 266] width 337 height 28
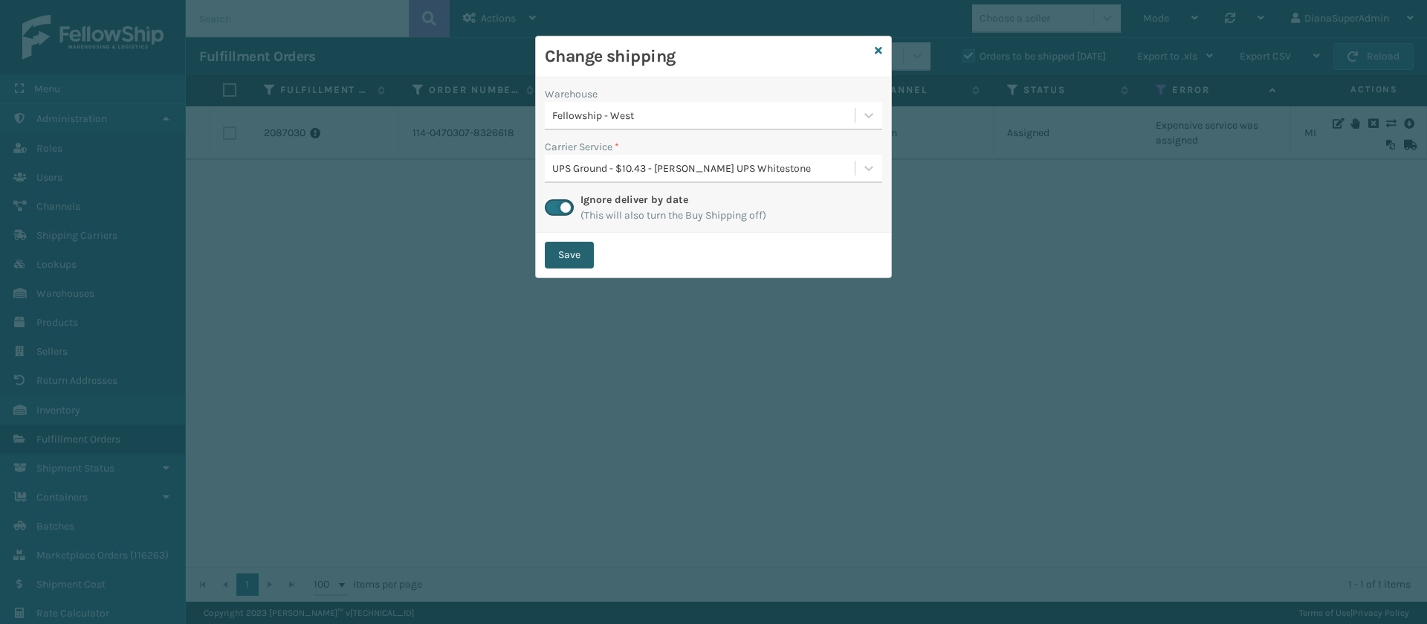
click at [587, 253] on button "Save" at bounding box center [569, 255] width 49 height 27
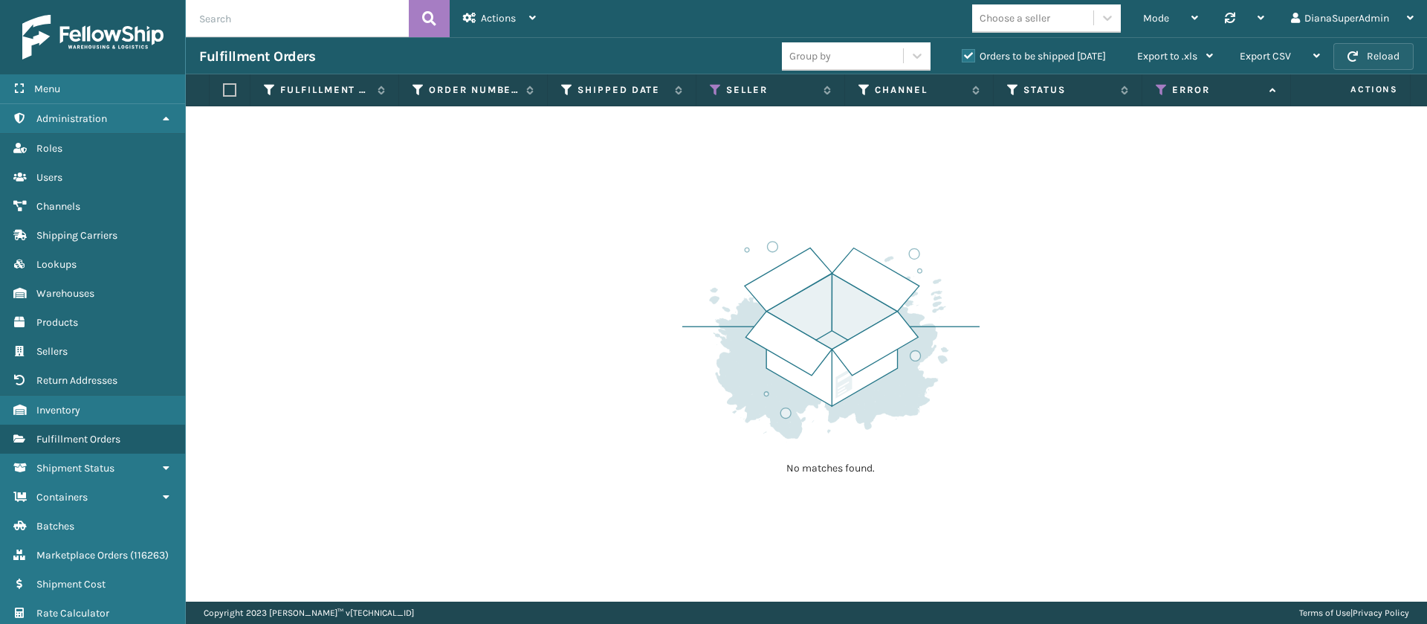
click at [1394, 62] on button "Reload" at bounding box center [1374, 56] width 80 height 27
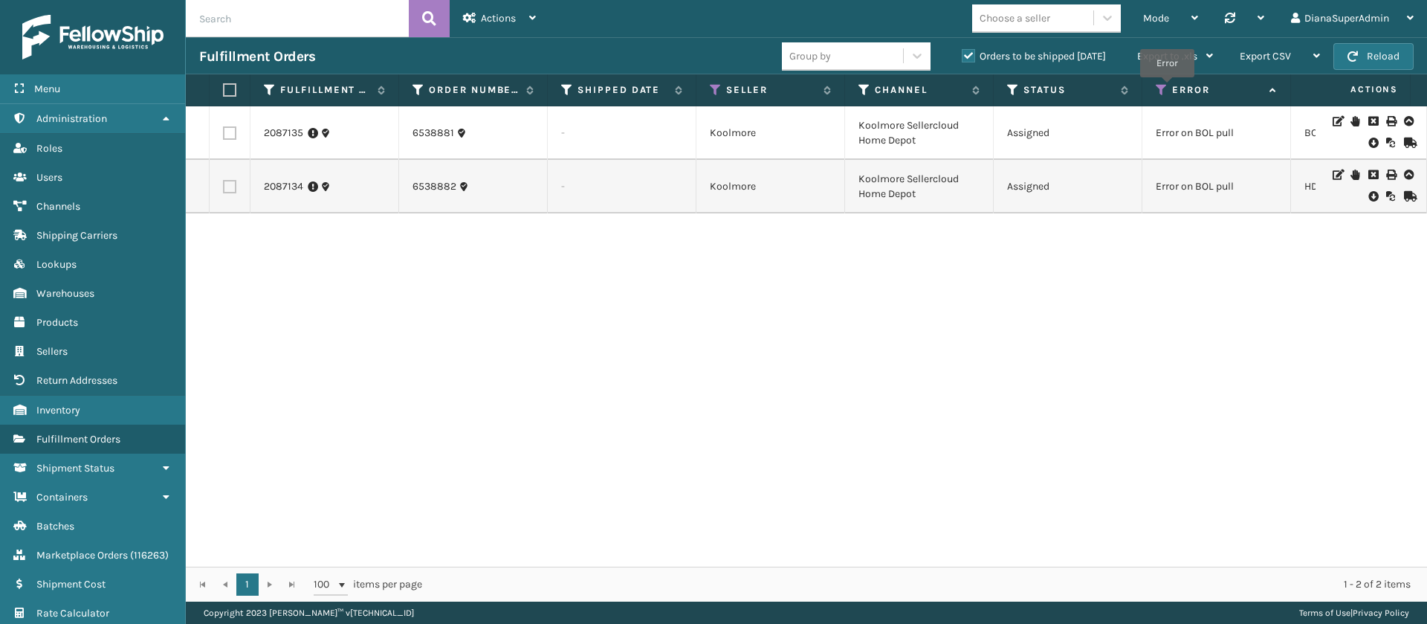
click at [1166, 88] on icon at bounding box center [1162, 89] width 12 height 13
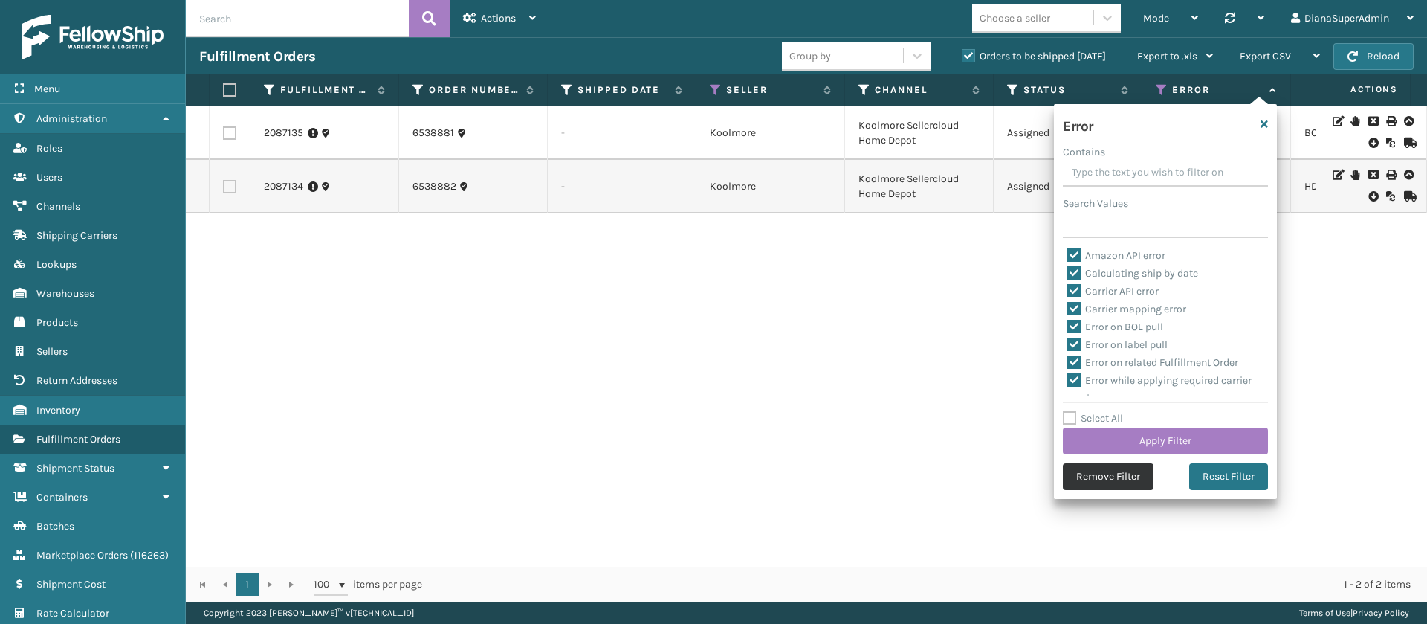
click at [1118, 479] on button "Remove Filter" at bounding box center [1108, 476] width 91 height 27
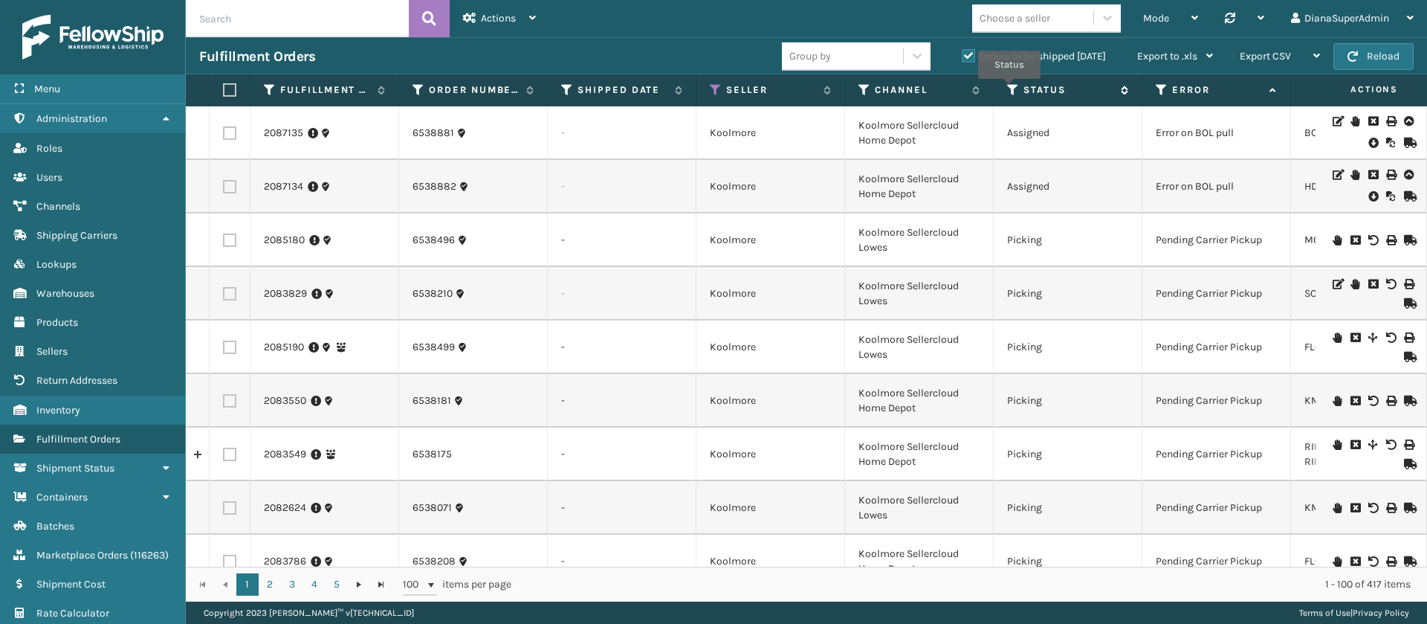
click at [1010, 89] on icon at bounding box center [1013, 89] width 12 height 13
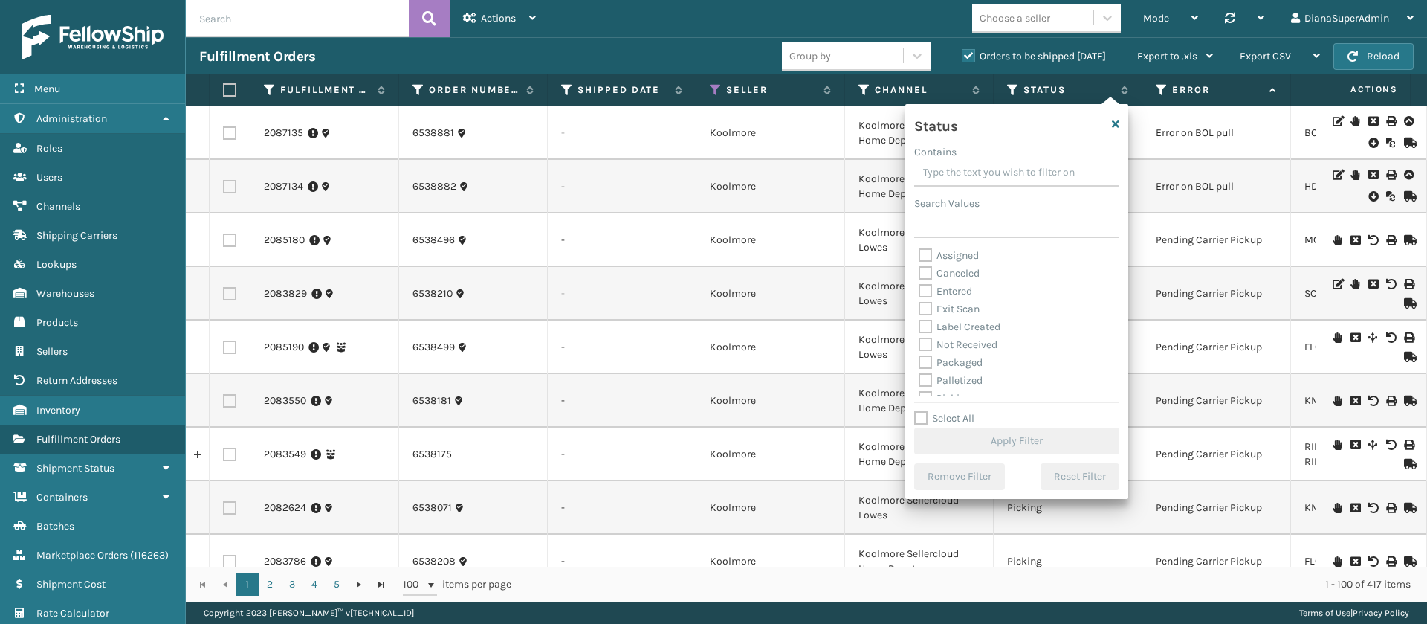
click at [926, 326] on label "Label Created" at bounding box center [960, 326] width 82 height 13
click at [920, 326] on input "Label Created" at bounding box center [919, 323] width 1 height 10
checkbox input "true"
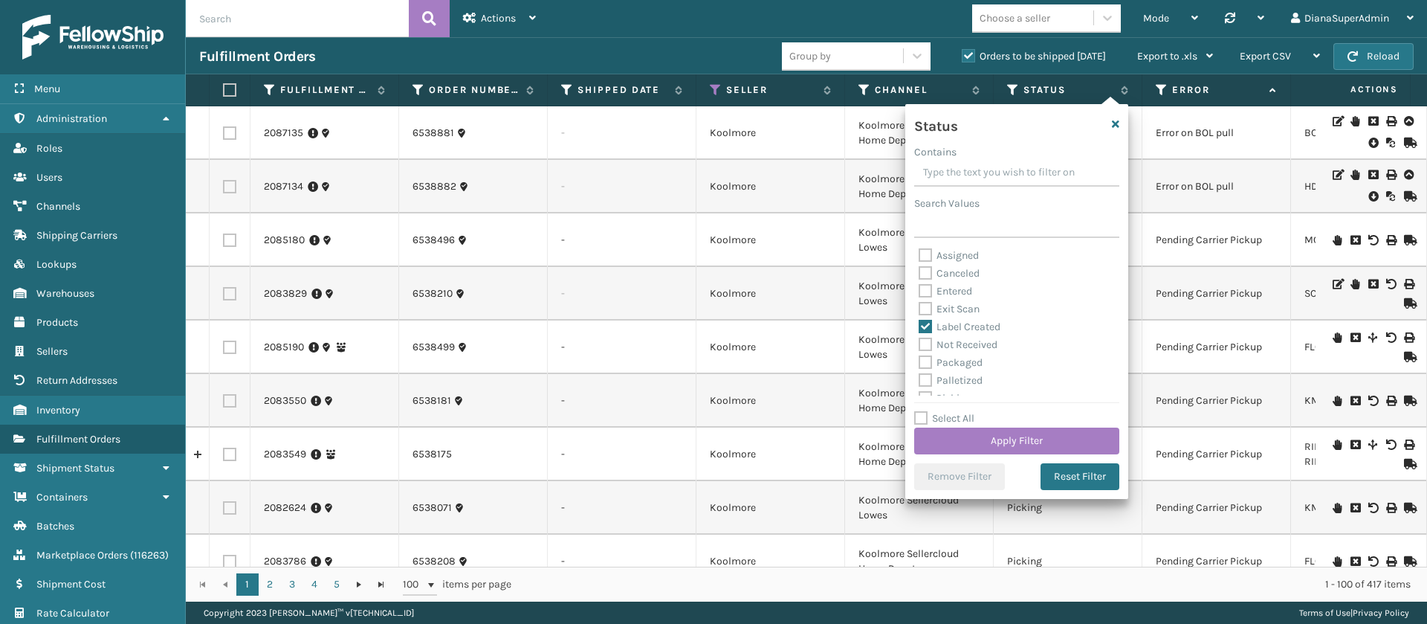
click at [926, 358] on label "Packaged" at bounding box center [951, 362] width 64 height 13
click at [920, 358] on input "Packaged" at bounding box center [919, 359] width 1 height 10
checkbox input "true"
click at [926, 382] on label "Palletized" at bounding box center [951, 380] width 64 height 13
click at [920, 381] on input "Palletized" at bounding box center [919, 377] width 1 height 10
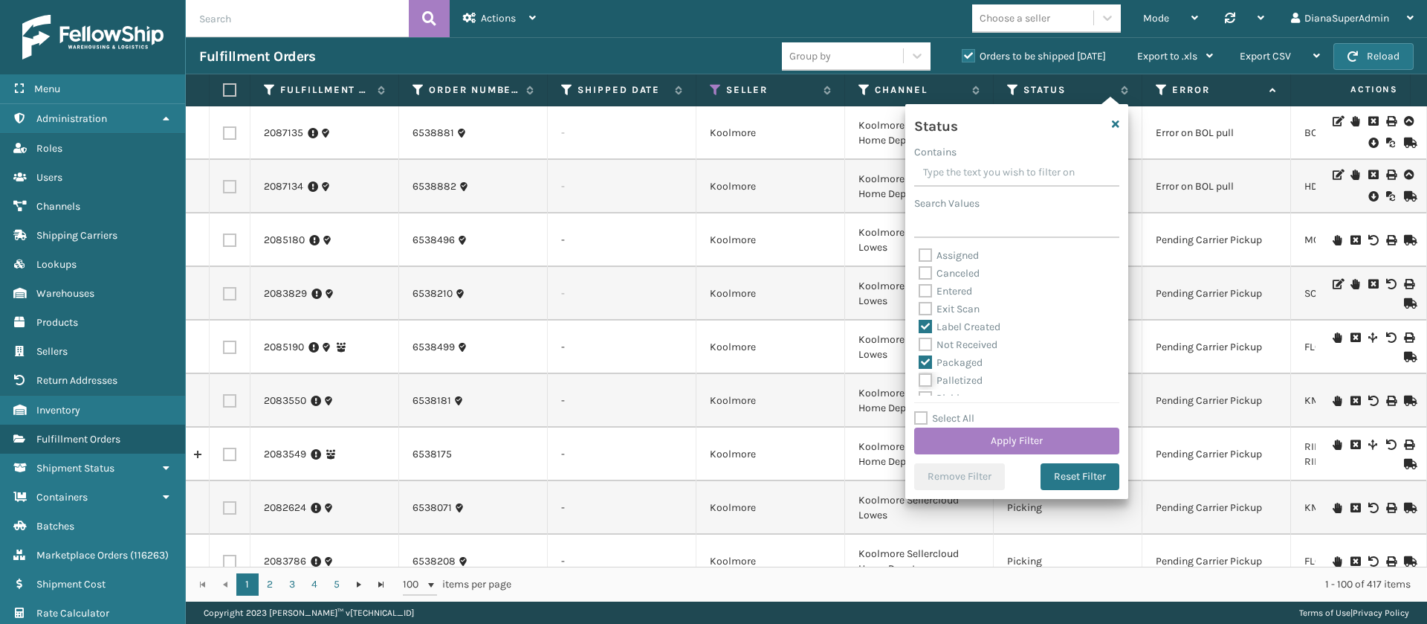
checkbox input "true"
click at [927, 356] on label "Picking" at bounding box center [945, 360] width 53 height 13
click at [920, 356] on input "Picking" at bounding box center [919, 357] width 1 height 10
checkbox input "true"
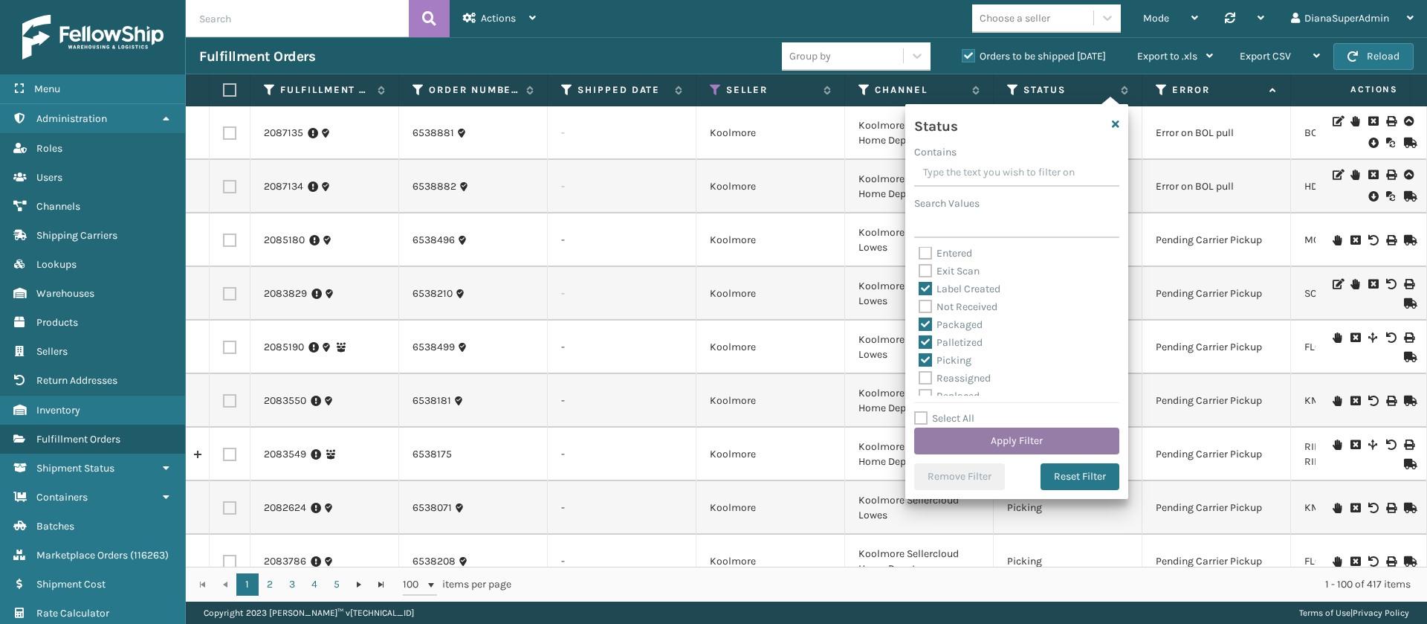
click at [1012, 436] on button "Apply Filter" at bounding box center [1016, 440] width 205 height 27
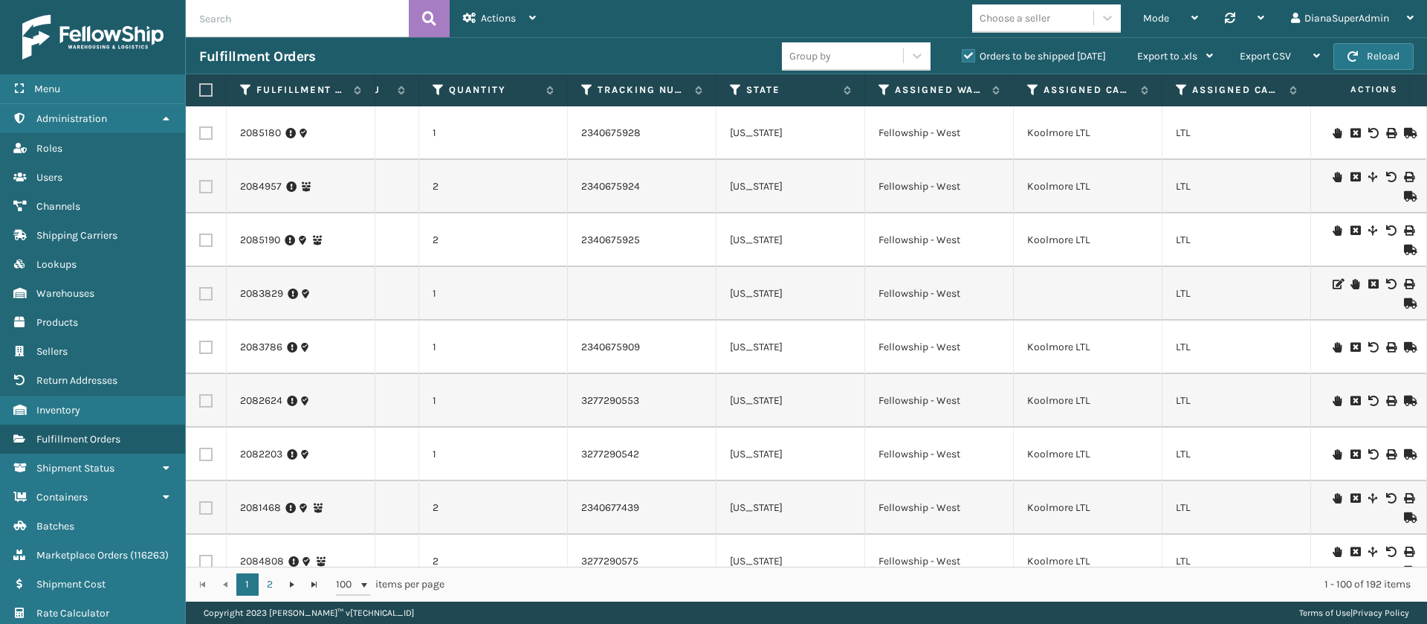
scroll to position [0, 0]
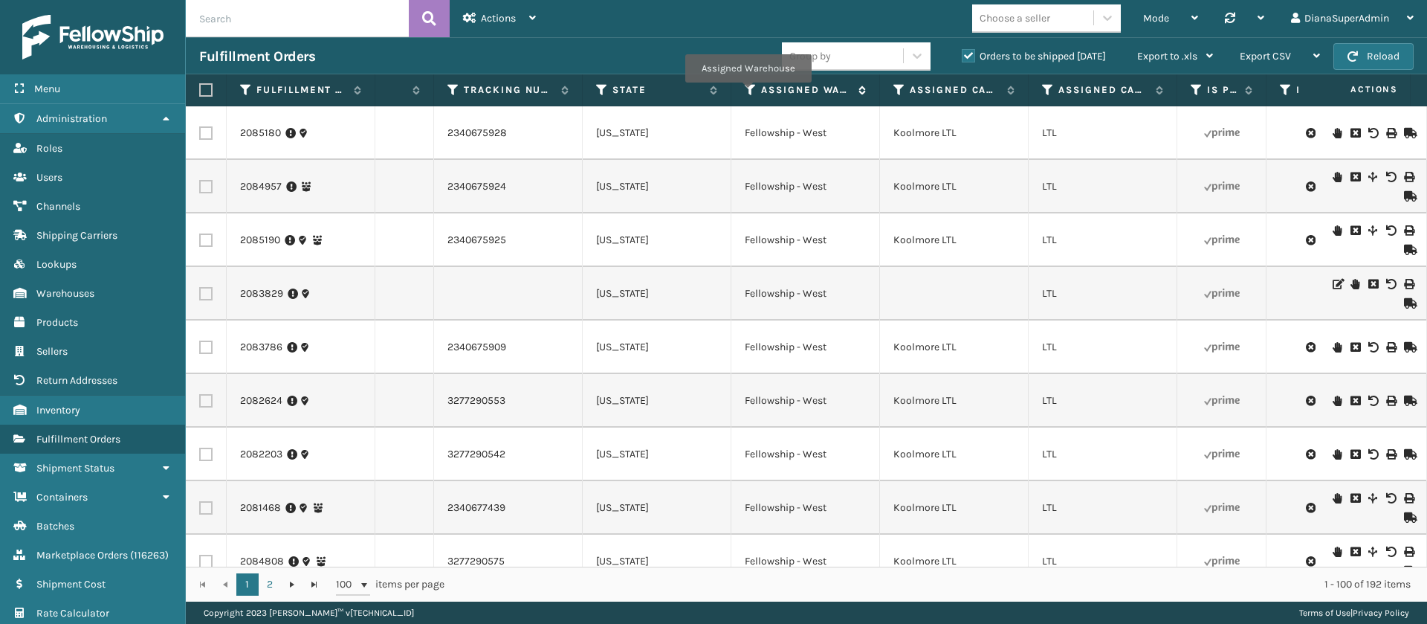
click at [748, 93] on icon at bounding box center [751, 89] width 12 height 13
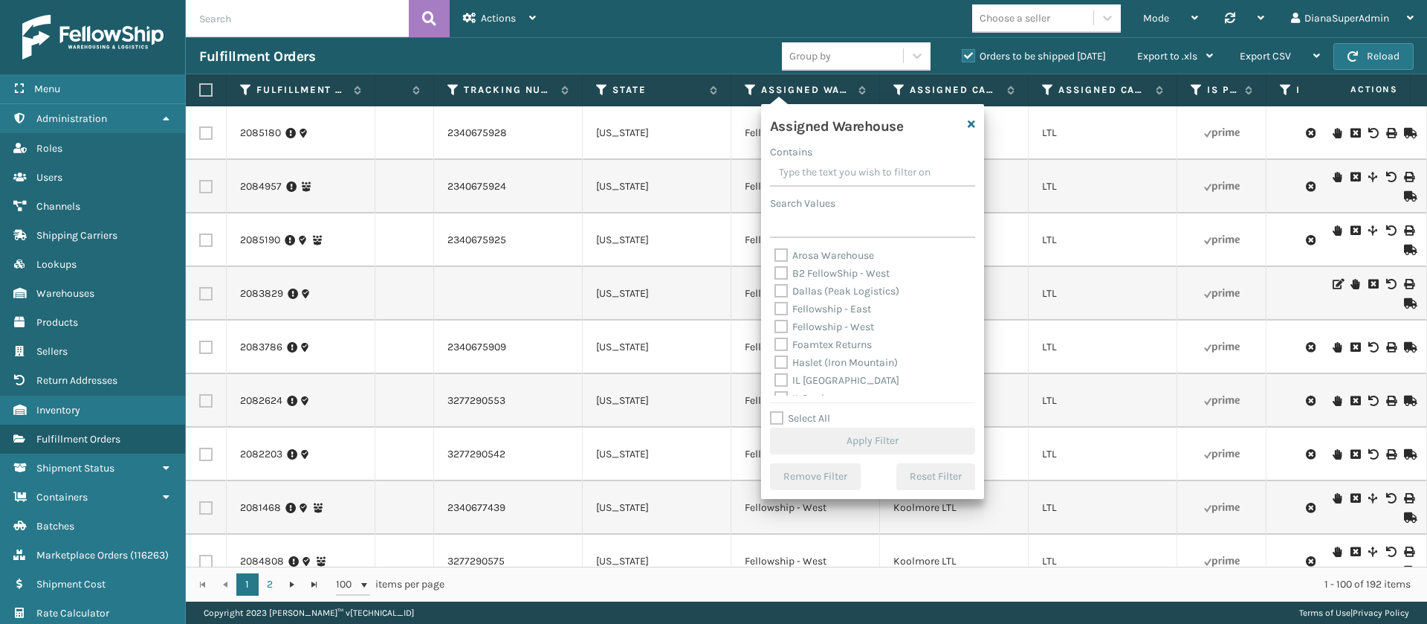
click at [784, 307] on label "Fellowship - East" at bounding box center [823, 309] width 97 height 13
click at [775, 307] on input "Fellowship - East" at bounding box center [775, 305] width 1 height 10
checkbox input "true"
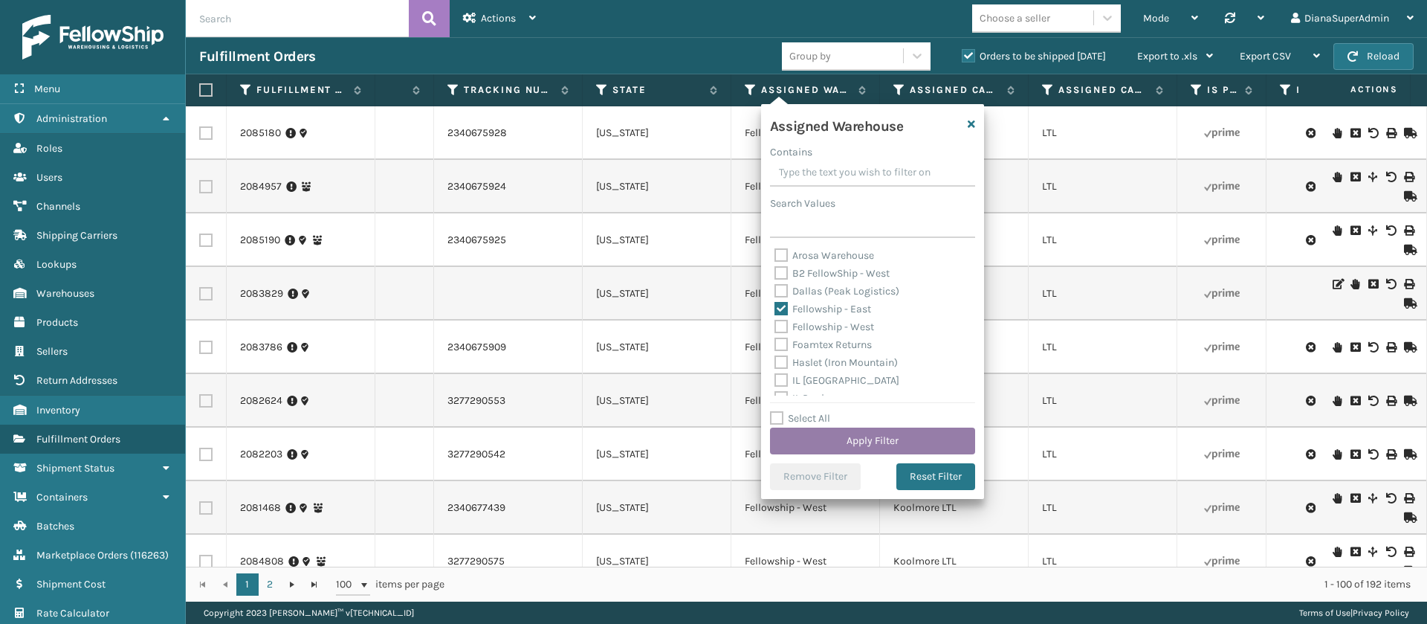
click at [872, 436] on button "Apply Filter" at bounding box center [872, 440] width 205 height 27
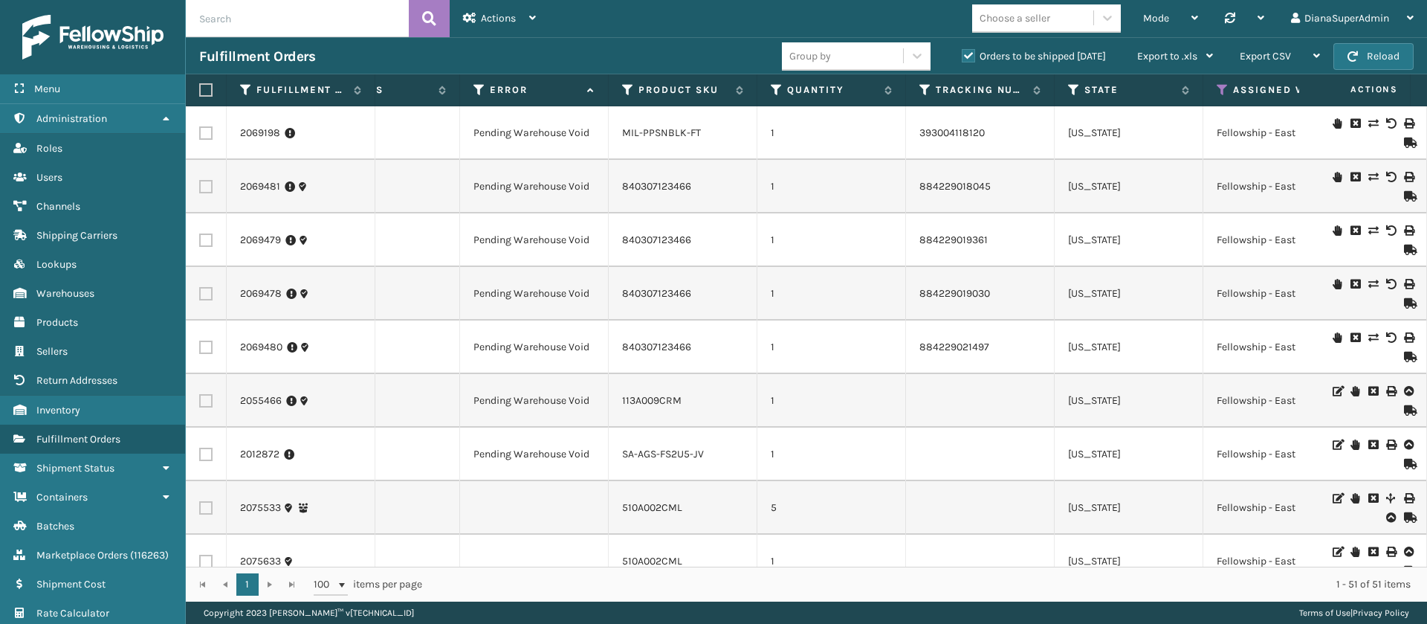
scroll to position [0, 979]
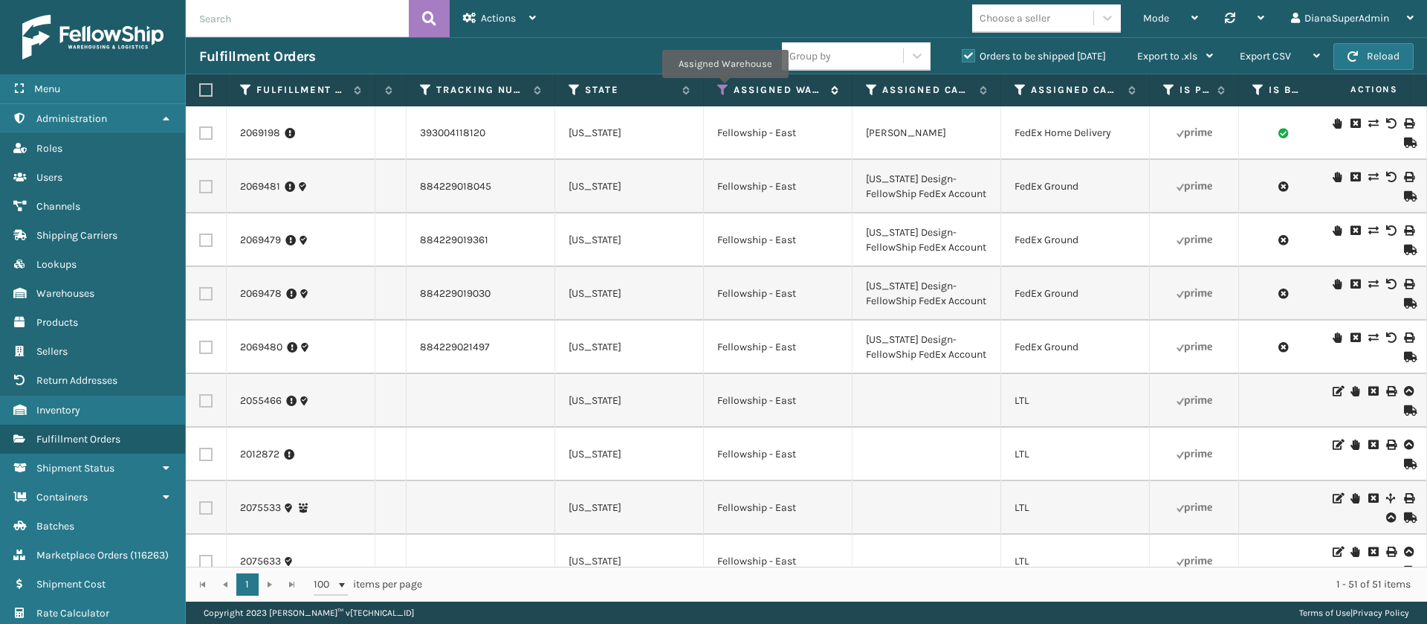
click at [725, 88] on icon at bounding box center [723, 89] width 12 height 13
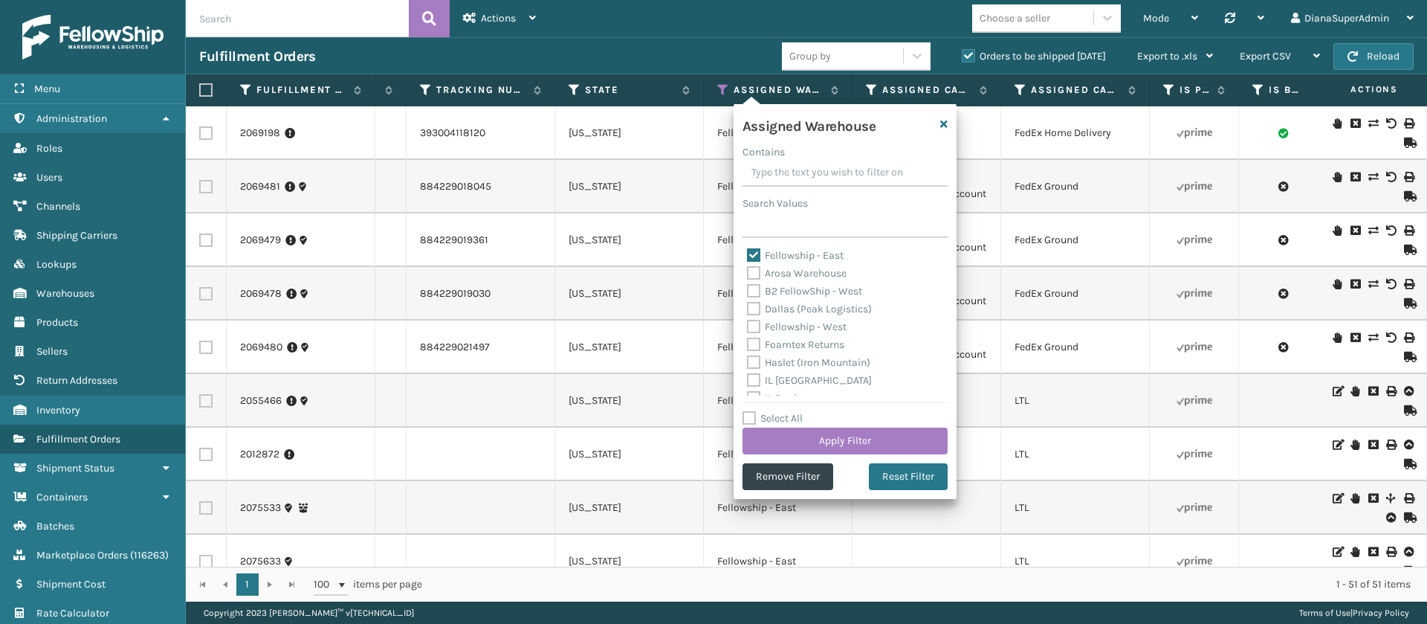
click at [758, 255] on label "Fellowship - East" at bounding box center [795, 255] width 97 height 13
click at [748, 255] on input "Fellowship - East" at bounding box center [747, 252] width 1 height 10
checkbox input "false"
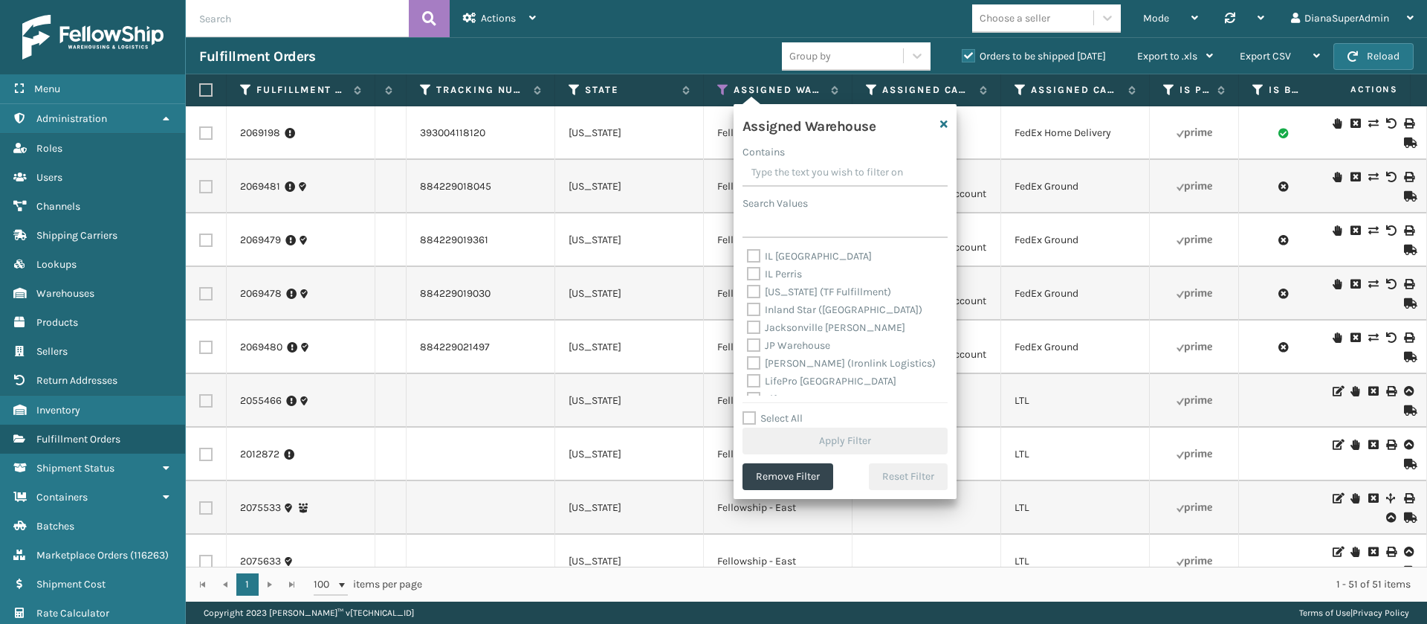
scroll to position [125, 0]
click at [753, 366] on label "[PERSON_NAME] (Ironlink Logistics)" at bounding box center [841, 362] width 189 height 13
click at [748, 364] on input "[PERSON_NAME] (Ironlink Logistics)" at bounding box center [747, 359] width 1 height 10
checkbox input "true"
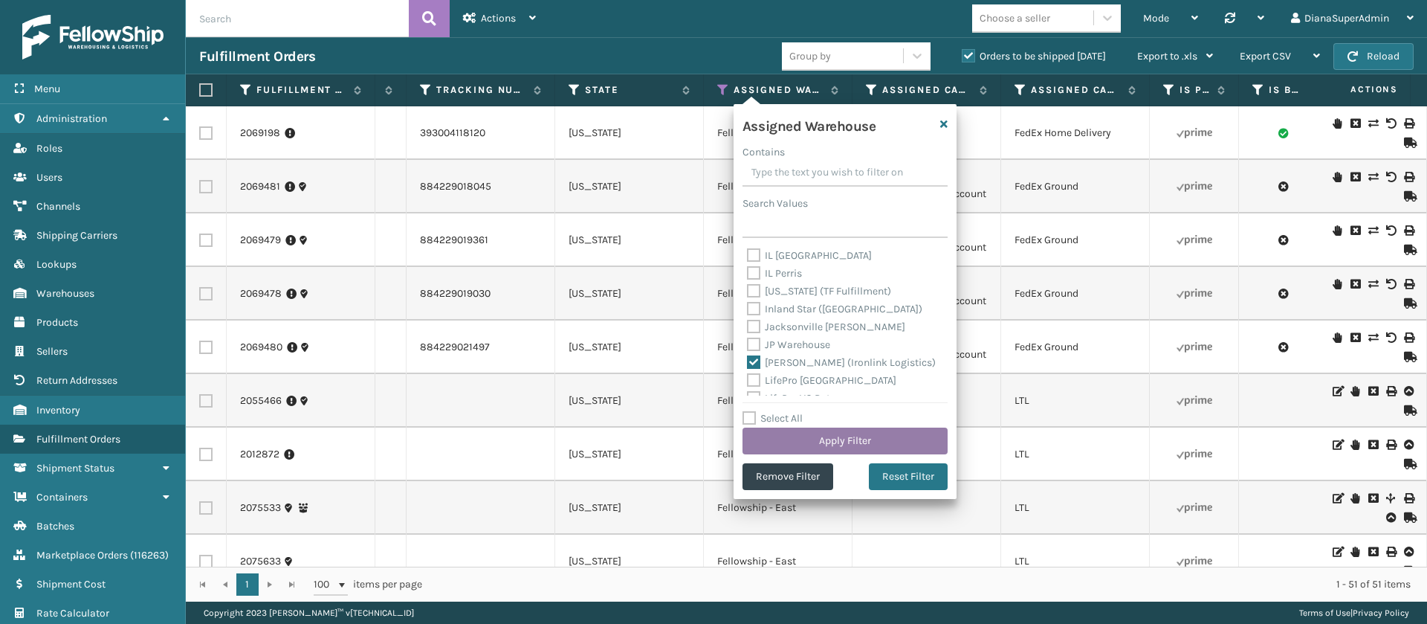
click at [839, 439] on button "Apply Filter" at bounding box center [845, 440] width 205 height 27
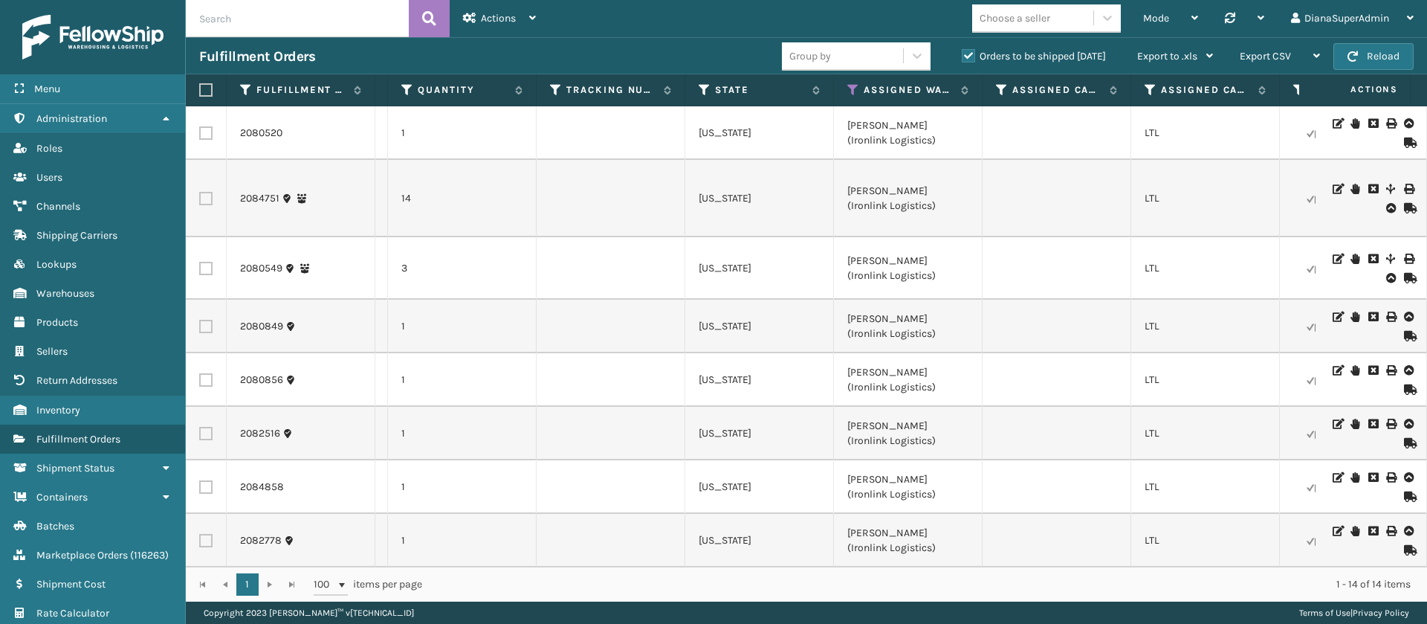
scroll to position [0, 1258]
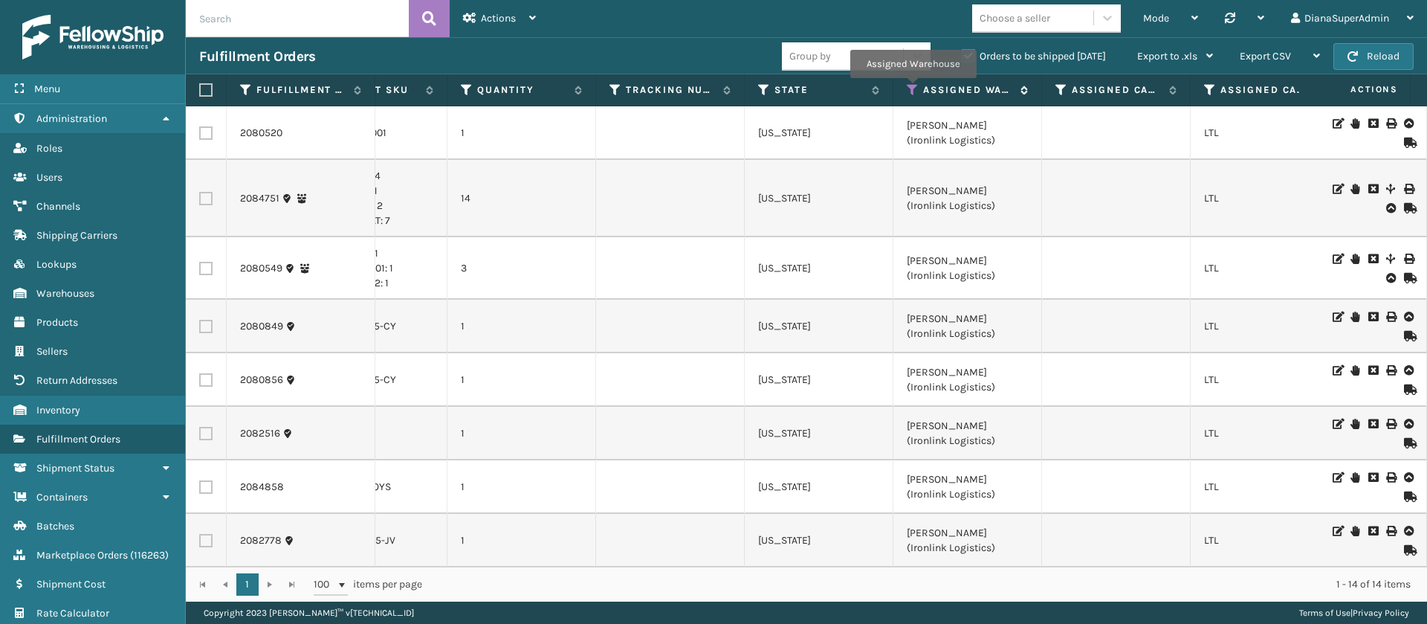
click at [913, 88] on icon at bounding box center [913, 89] width 12 height 13
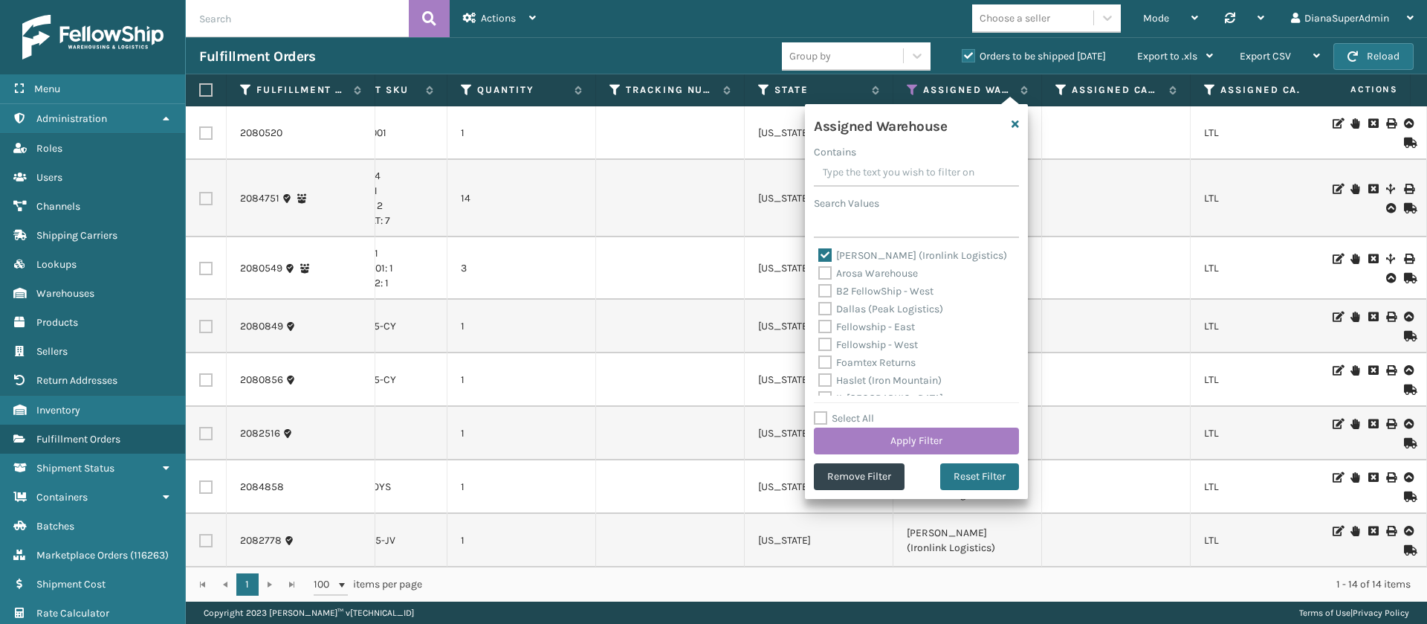
click at [821, 256] on label "[PERSON_NAME] (Ironlink Logistics)" at bounding box center [912, 255] width 189 height 13
click at [819, 256] on input "[PERSON_NAME] (Ironlink Logistics)" at bounding box center [818, 252] width 1 height 10
checkbox input "false"
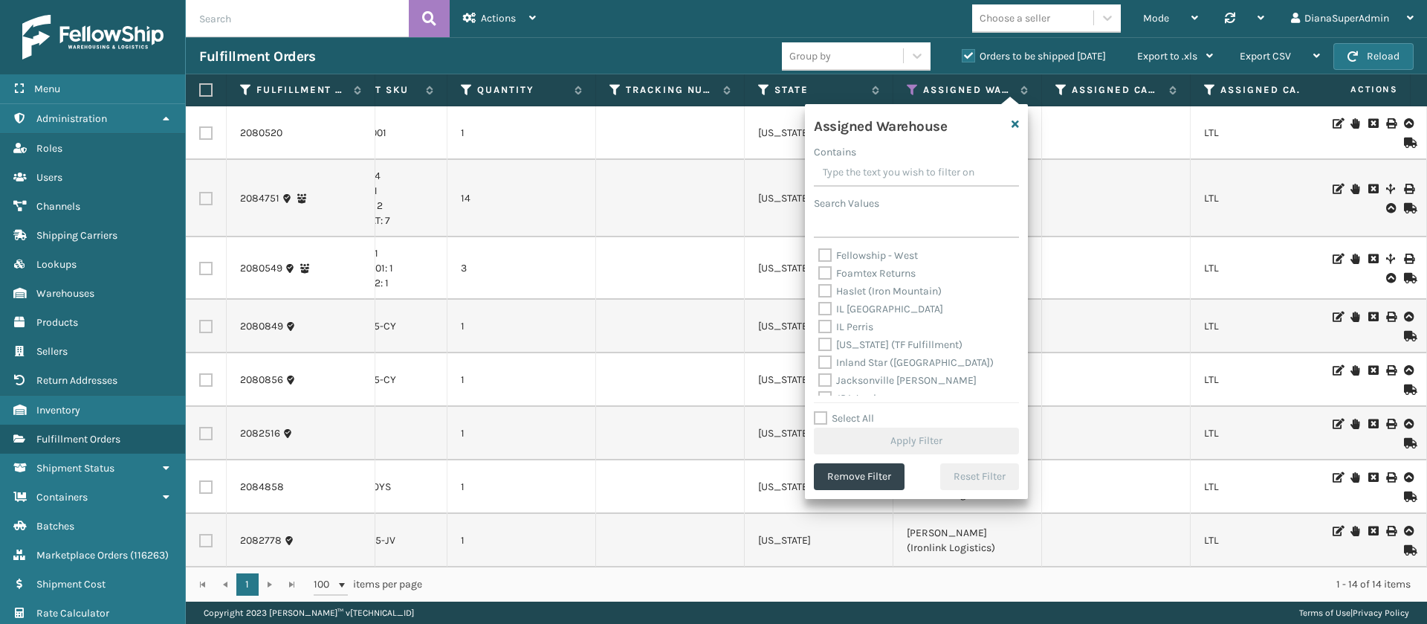
click at [828, 340] on label "[US_STATE] (TF Fulfillment)" at bounding box center [890, 344] width 144 height 13
click at [819, 340] on input "[US_STATE] (TF Fulfillment)" at bounding box center [818, 341] width 1 height 10
checkbox input "true"
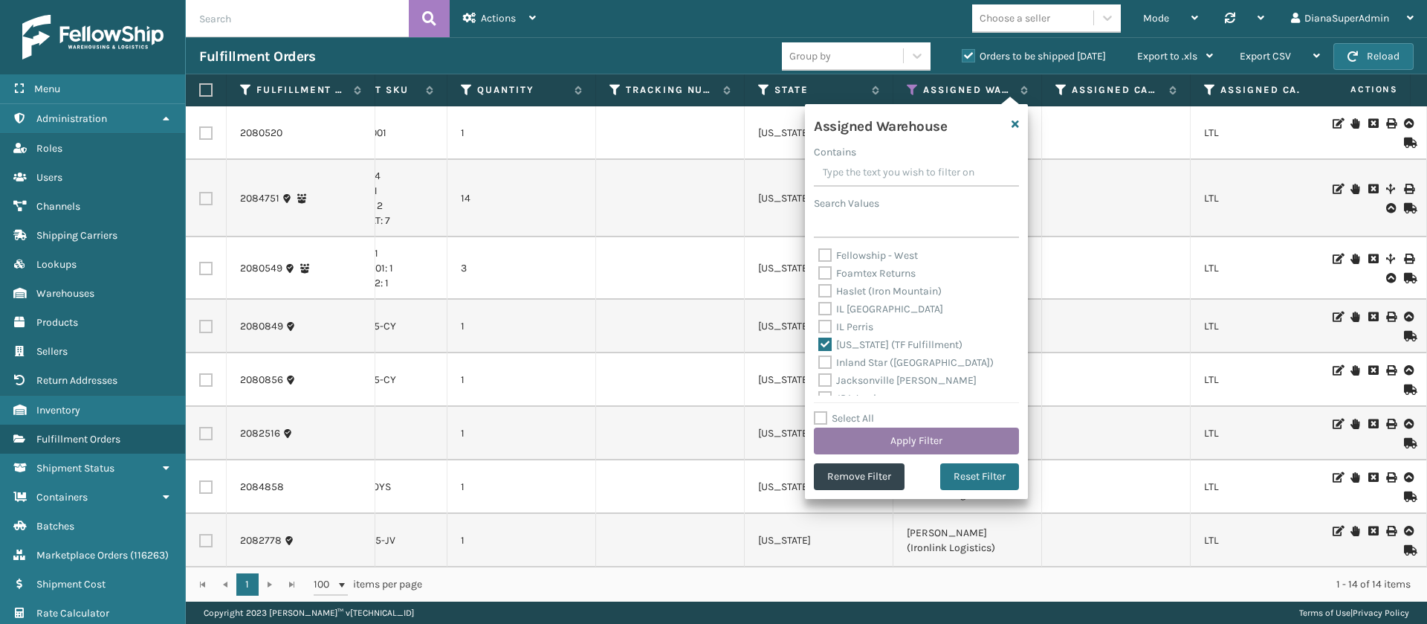
click at [937, 435] on button "Apply Filter" at bounding box center [916, 440] width 205 height 27
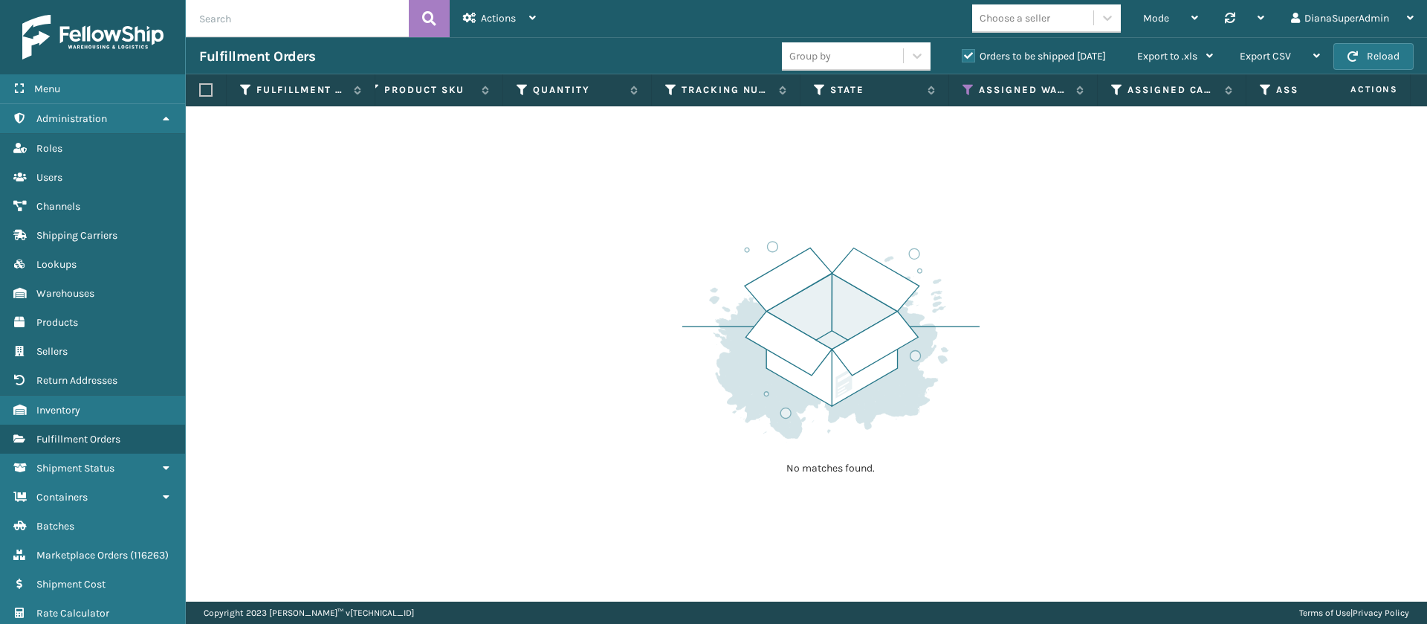
scroll to position [0, 1090]
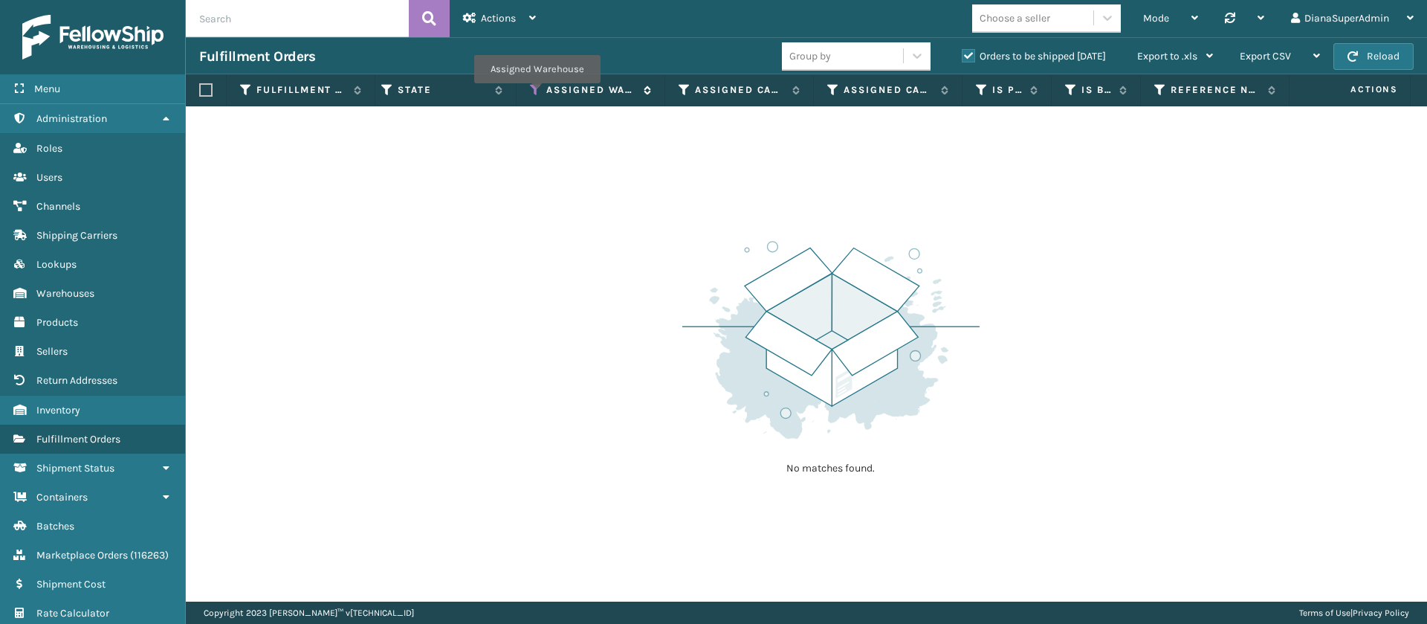
click at [537, 94] on icon at bounding box center [536, 89] width 12 height 13
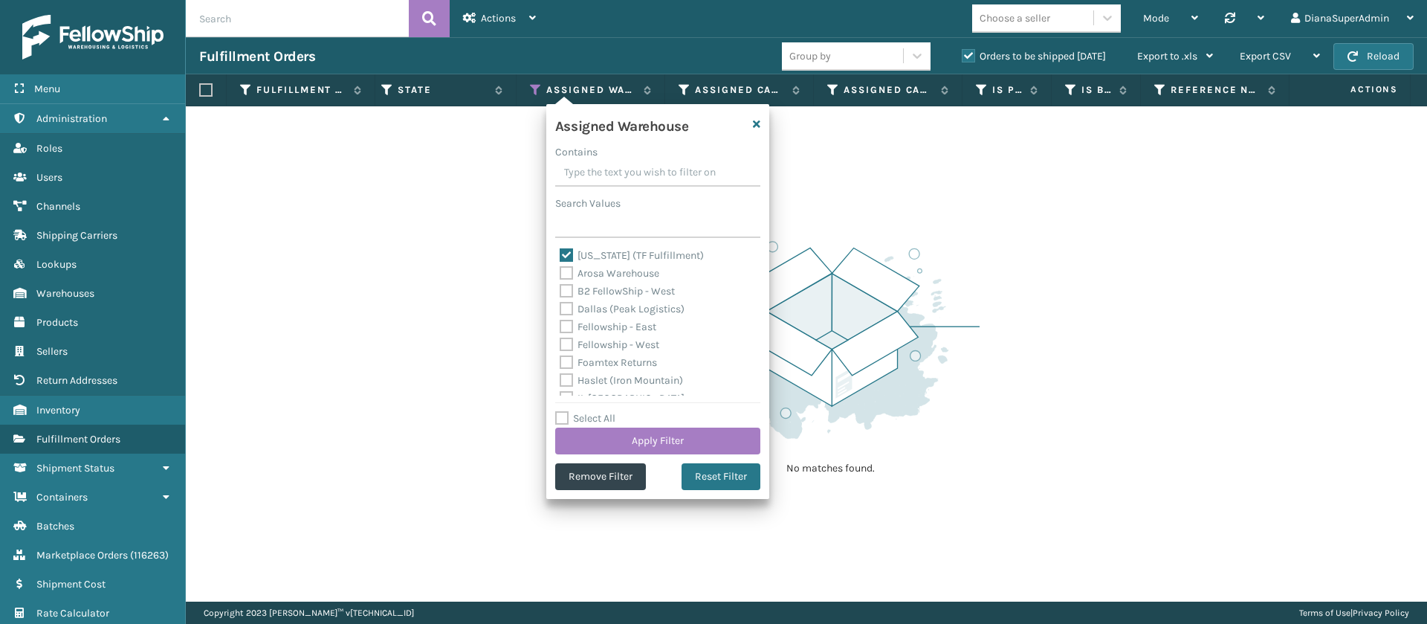
click at [566, 255] on label "[US_STATE] (TF Fulfillment)" at bounding box center [632, 255] width 144 height 13
click at [561, 255] on input "[US_STATE] (TF Fulfillment)" at bounding box center [560, 252] width 1 height 10
checkbox input "false"
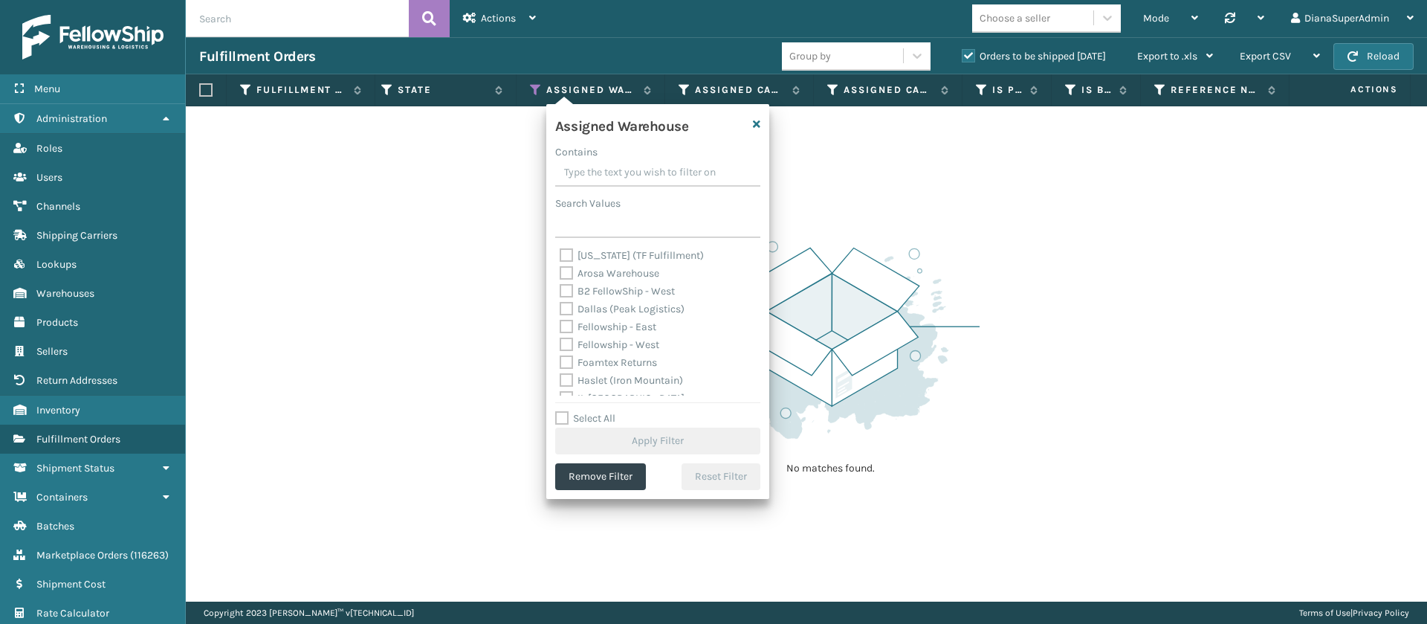
click at [567, 308] on label "Dallas (Peak Logistics)" at bounding box center [622, 309] width 125 height 13
click at [561, 308] on input "Dallas (Peak Logistics)" at bounding box center [560, 305] width 1 height 10
checkbox input "true"
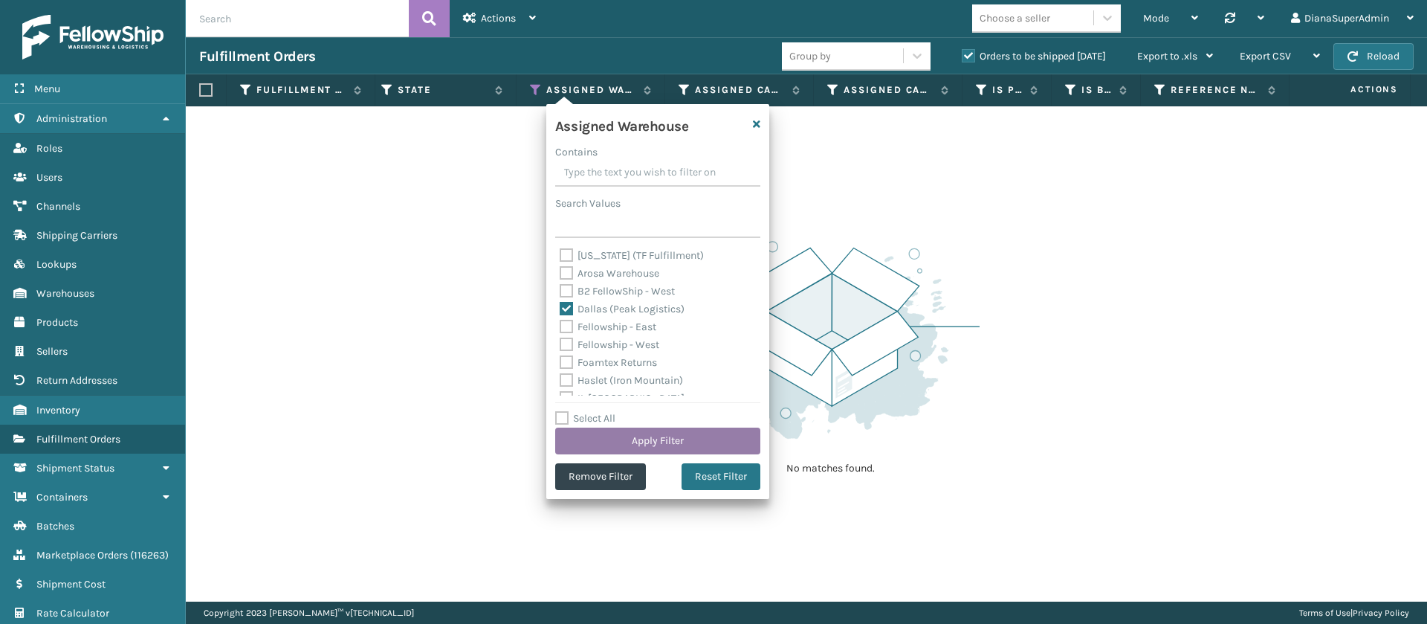
click at [692, 444] on button "Apply Filter" at bounding box center [657, 440] width 205 height 27
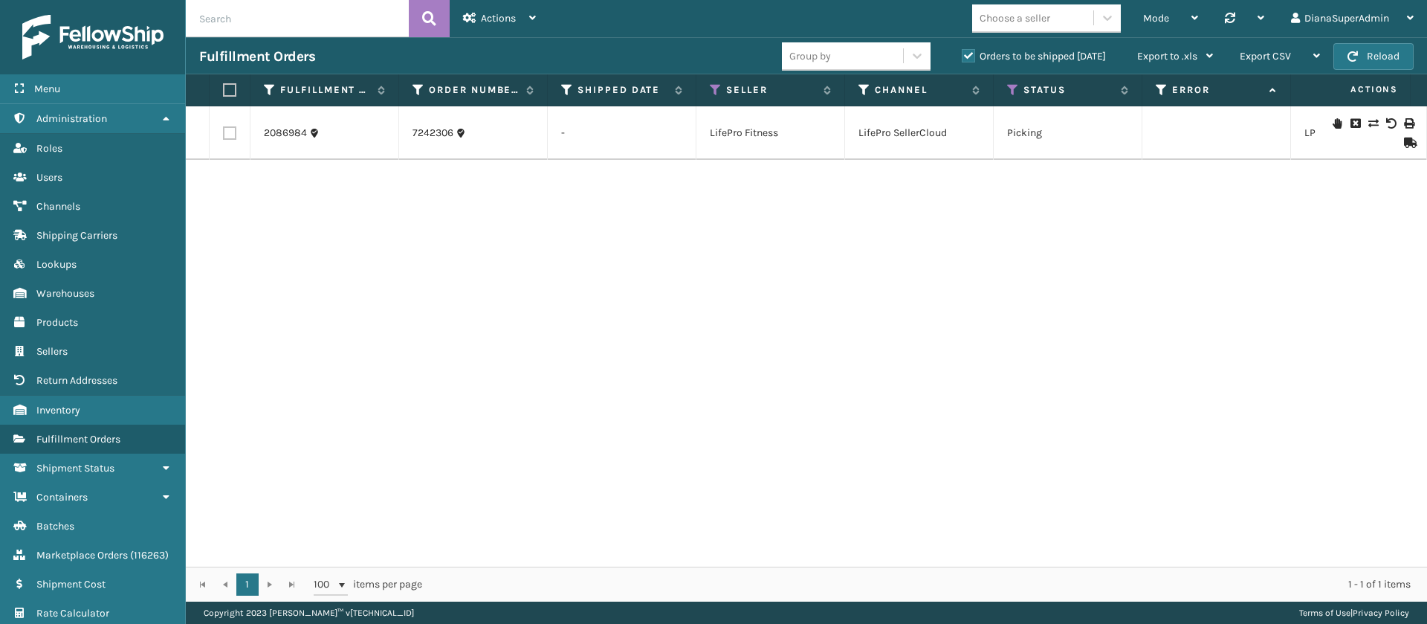
click at [1369, 122] on icon at bounding box center [1373, 123] width 9 height 10
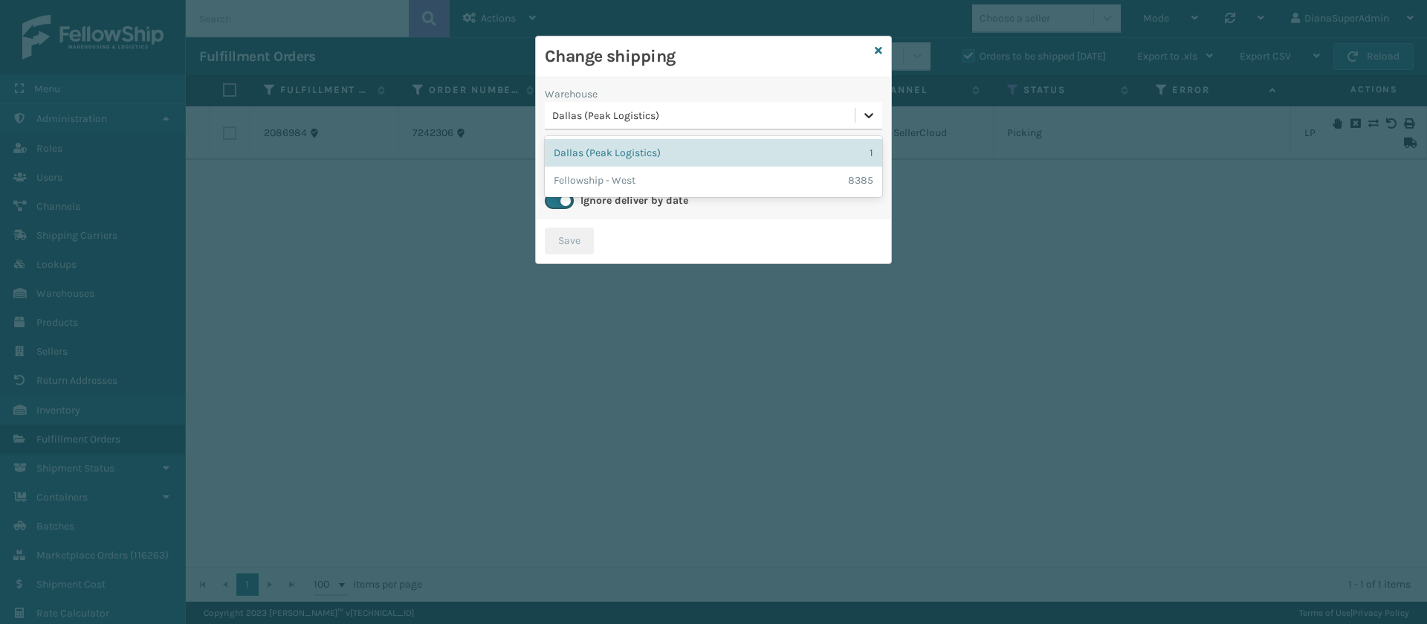
click at [870, 106] on div at bounding box center [869, 115] width 27 height 27
click at [749, 186] on div "Fellowship - West 8385" at bounding box center [713, 181] width 337 height 28
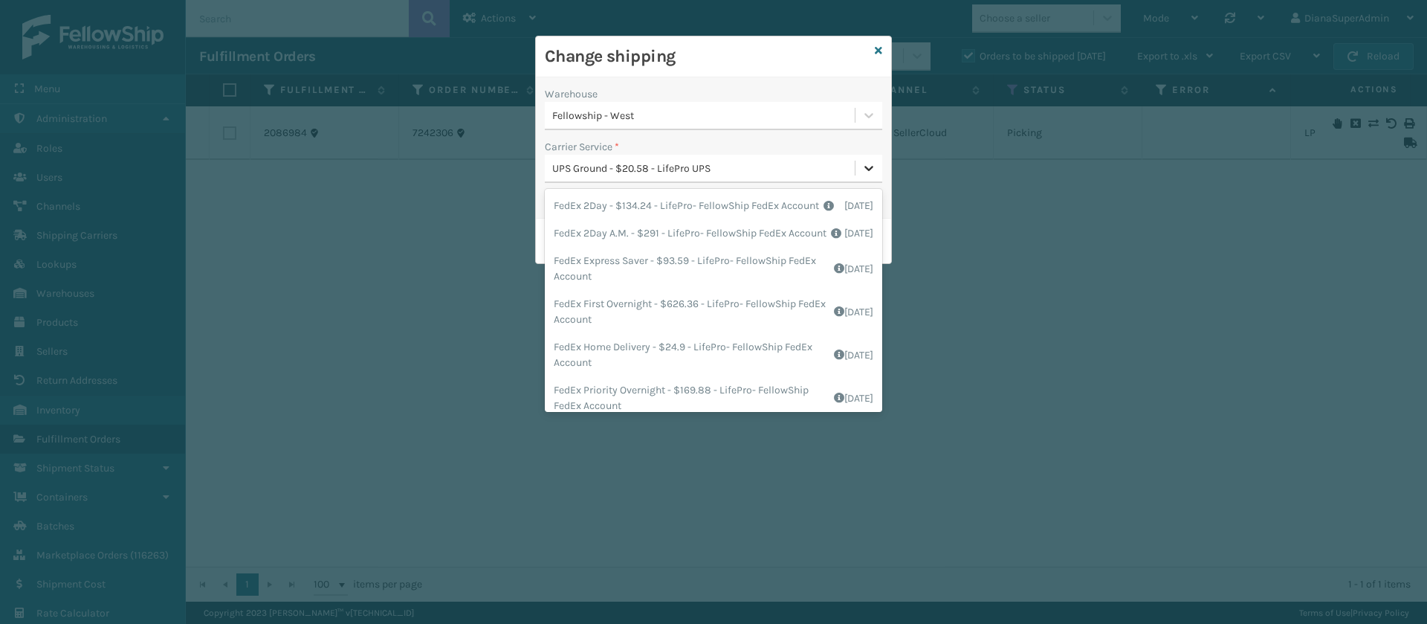
click at [868, 174] on icon at bounding box center [869, 168] width 15 height 15
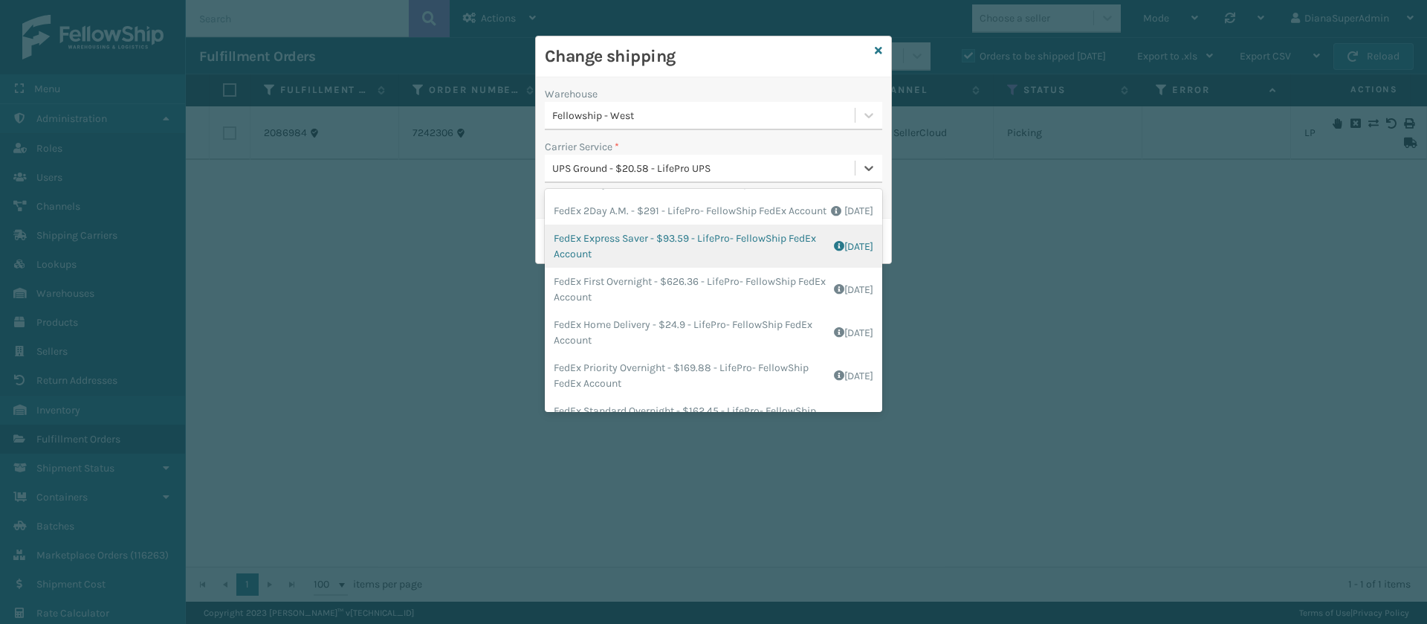
scroll to position [0, 0]
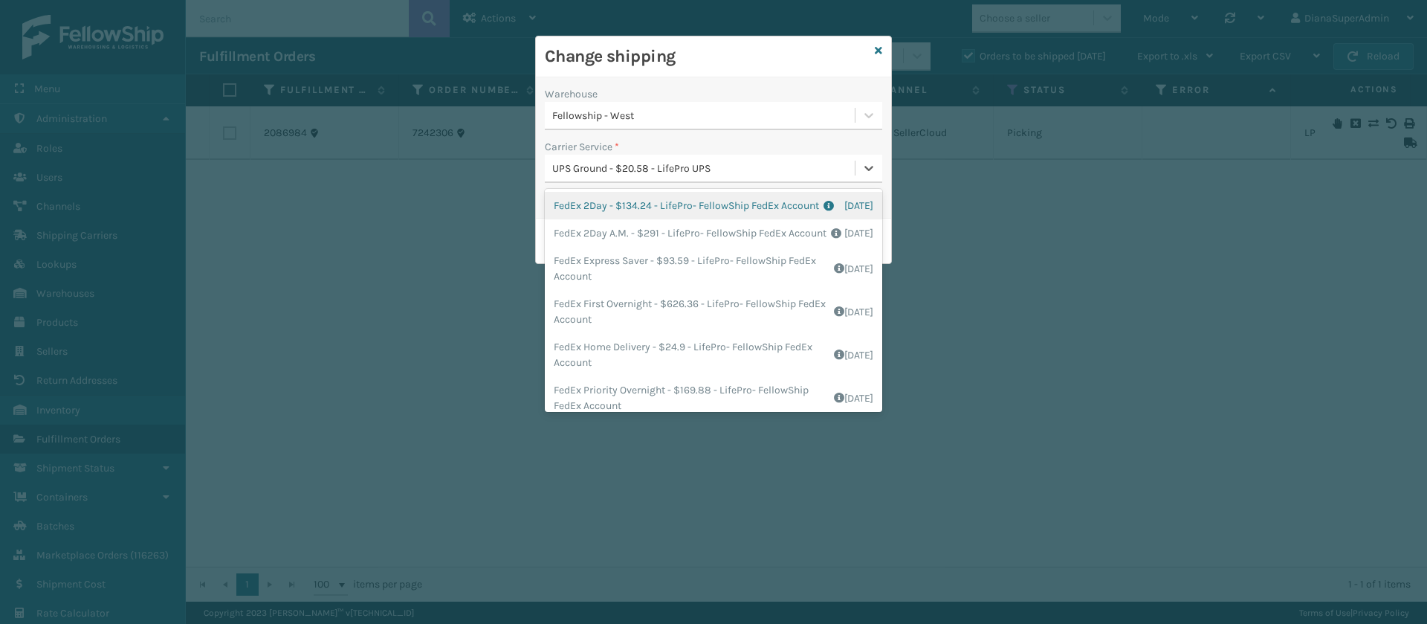
click at [819, 45] on h3 "Change shipping" at bounding box center [707, 56] width 324 height 22
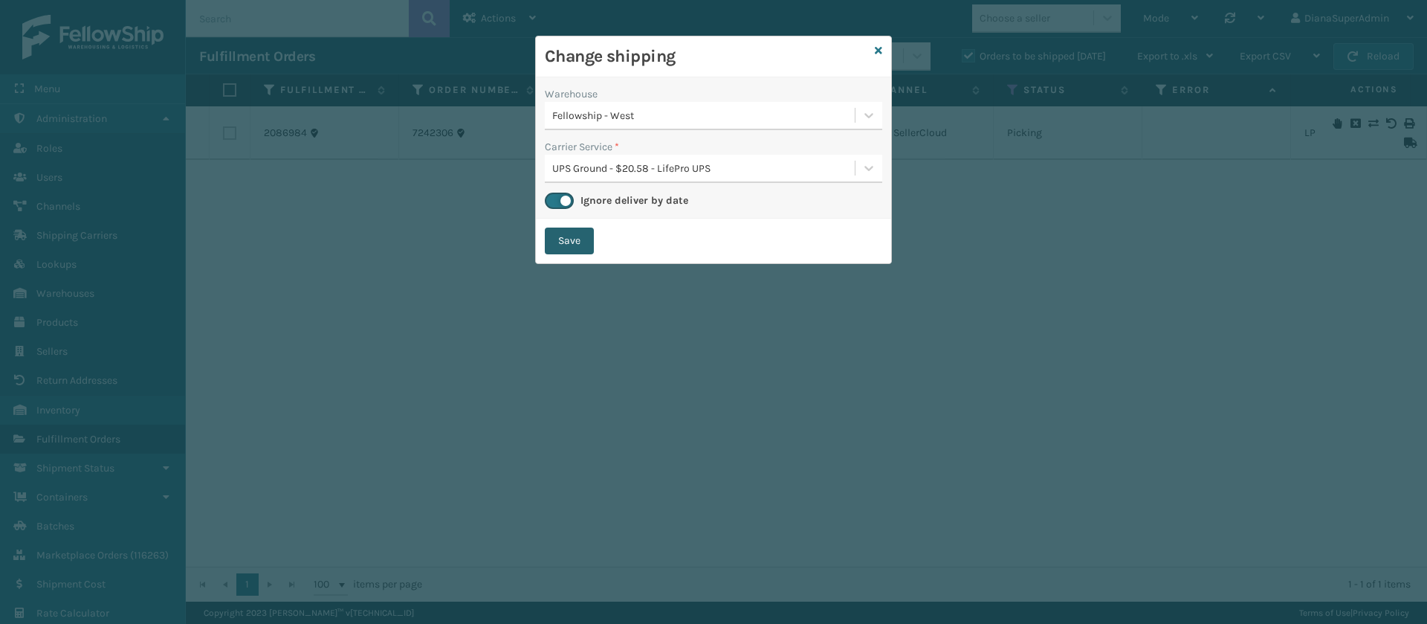
click at [580, 239] on button "Save" at bounding box center [569, 240] width 49 height 27
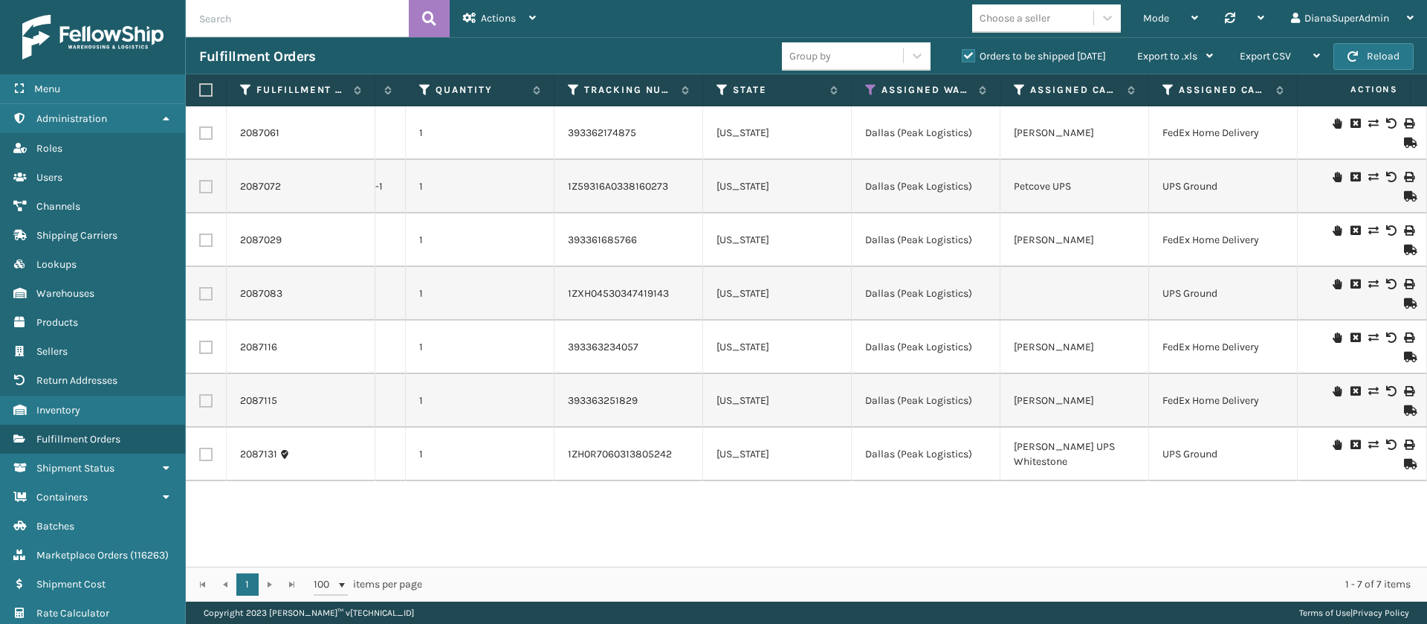
scroll to position [0, 1119]
